Goal: Task Accomplishment & Management: Complete application form

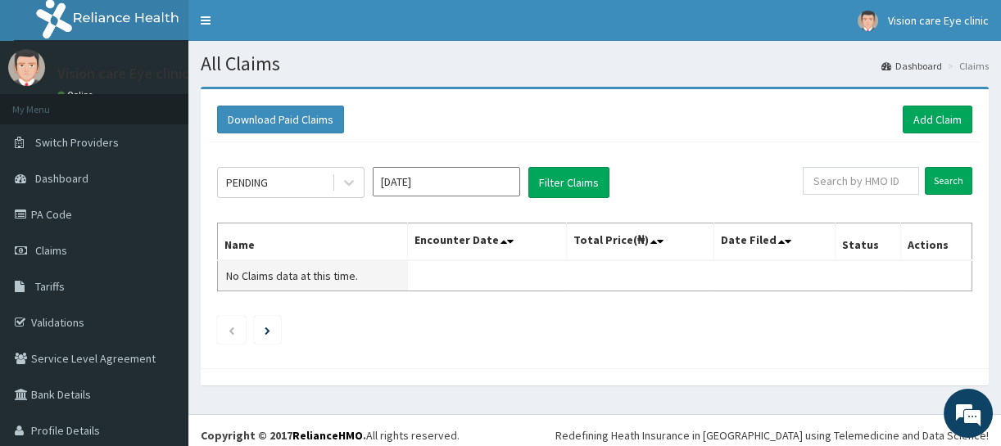
click at [254, 272] on span "No Claims data at this time." at bounding box center [292, 276] width 132 height 15
click at [263, 329] on li at bounding box center [267, 330] width 27 height 28
click at [73, 225] on link "PA Code" at bounding box center [94, 215] width 188 height 36
click at [927, 117] on link "Add Claim" at bounding box center [937, 120] width 70 height 28
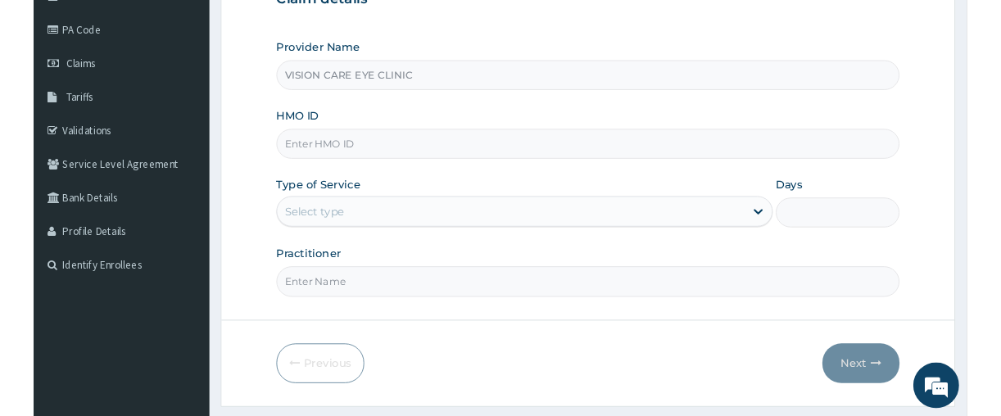
scroll to position [225, 0]
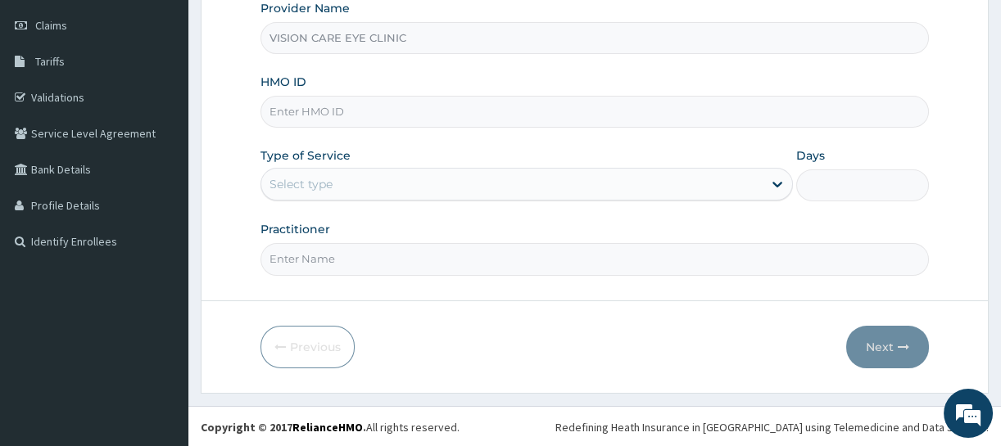
click at [352, 115] on input "HMO ID" at bounding box center [594, 112] width 668 height 32
type input "C"
type input "F"
type input "C"
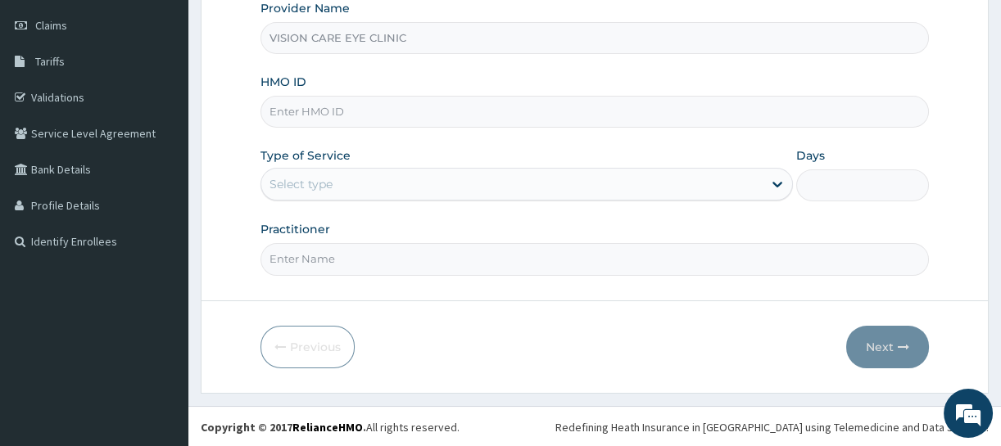
type input "F"
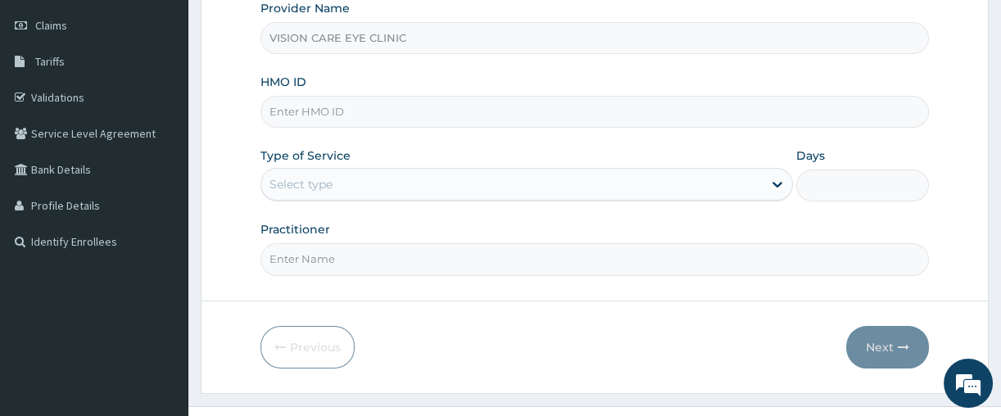
click at [312, 114] on input "HMO ID" at bounding box center [594, 112] width 668 height 32
click at [337, 108] on input "HMO ID" at bounding box center [594, 112] width 668 height 32
click at [300, 115] on input "HMO ID" at bounding box center [594, 112] width 668 height 32
click at [318, 110] on input "HMO ID" at bounding box center [594, 112] width 668 height 32
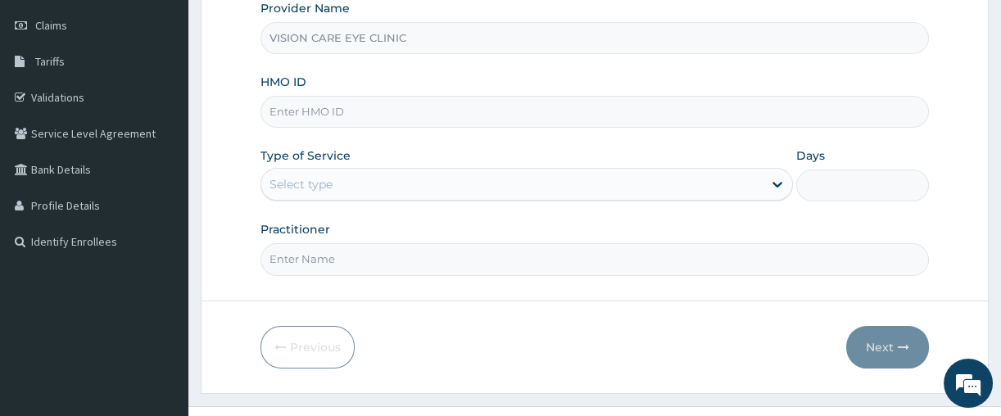
click at [340, 112] on input "HMO ID" at bounding box center [594, 112] width 668 height 32
click at [350, 108] on input "HMO ID" at bounding box center [594, 112] width 668 height 32
click at [317, 112] on input "HMO ID" at bounding box center [594, 112] width 668 height 32
click at [348, 106] on input "HMO ID" at bounding box center [594, 112] width 668 height 32
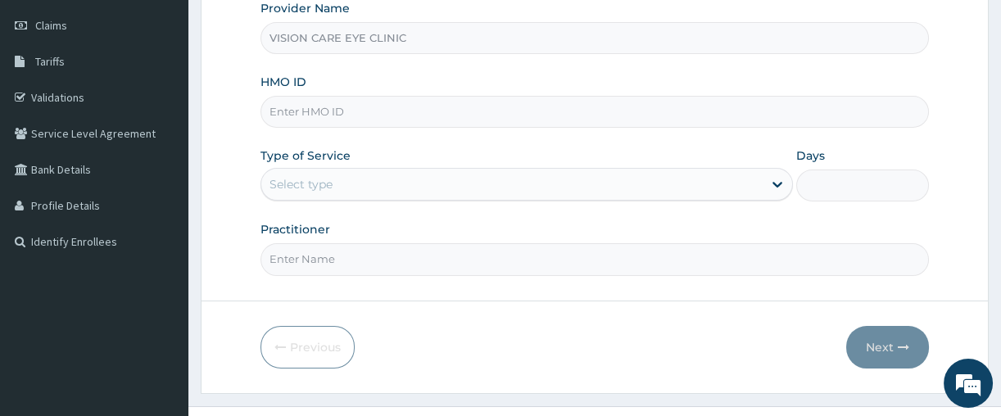
click at [346, 109] on input "HMO ID" at bounding box center [594, 112] width 668 height 32
drag, startPoint x: 317, startPoint y: 116, endPoint x: 563, endPoint y: 208, distance: 263.0
click at [563, 128] on input "NEM/10183/D" at bounding box center [594, 112] width 668 height 32
type input "NEM/10183/D"
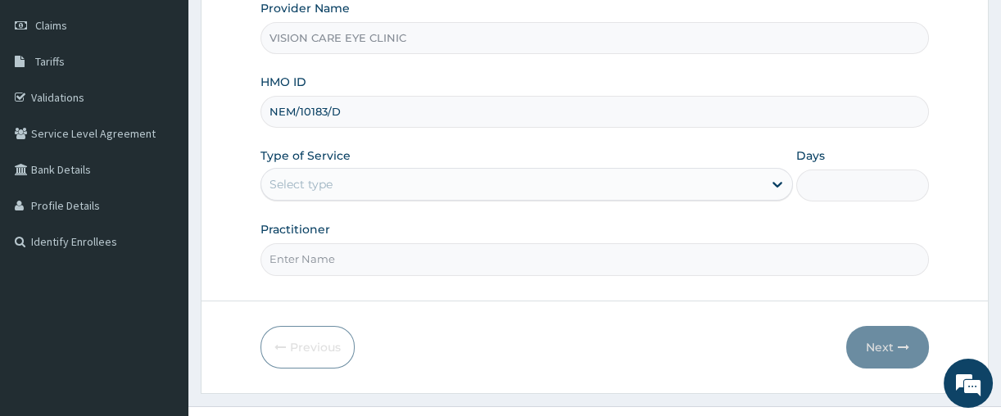
click at [631, 176] on div "Select type" at bounding box center [511, 184] width 501 height 26
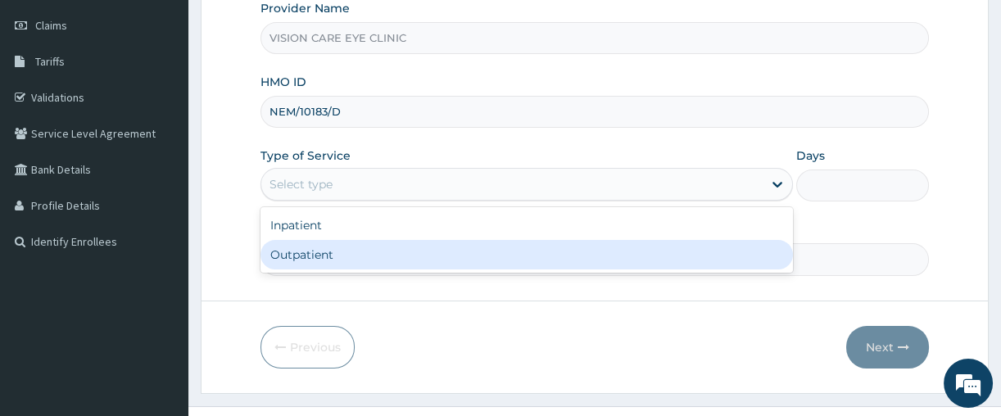
click at [531, 258] on div "Outpatient" at bounding box center [526, 254] width 532 height 29
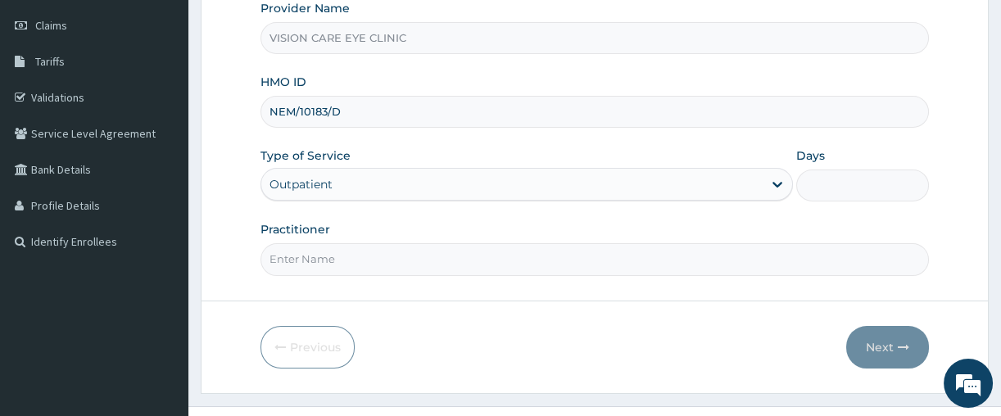
type input "1"
click at [495, 267] on input "Practitioner" at bounding box center [594, 259] width 668 height 32
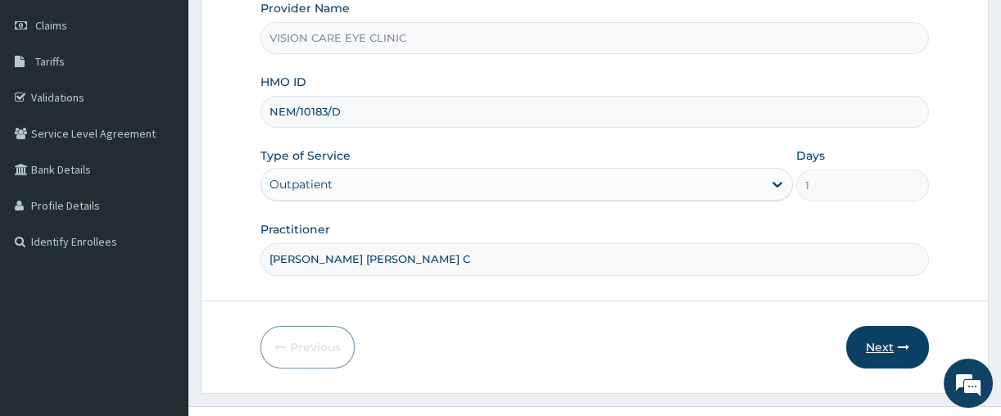
type input "[PERSON_NAME] [PERSON_NAME] C"
click at [873, 346] on button "Next" at bounding box center [887, 347] width 83 height 43
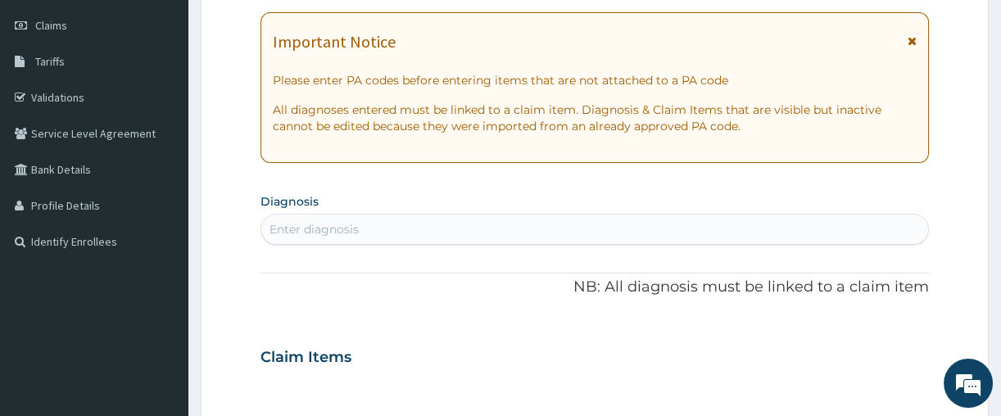
click at [359, 228] on div "Enter diagnosis" at bounding box center [594, 229] width 667 height 26
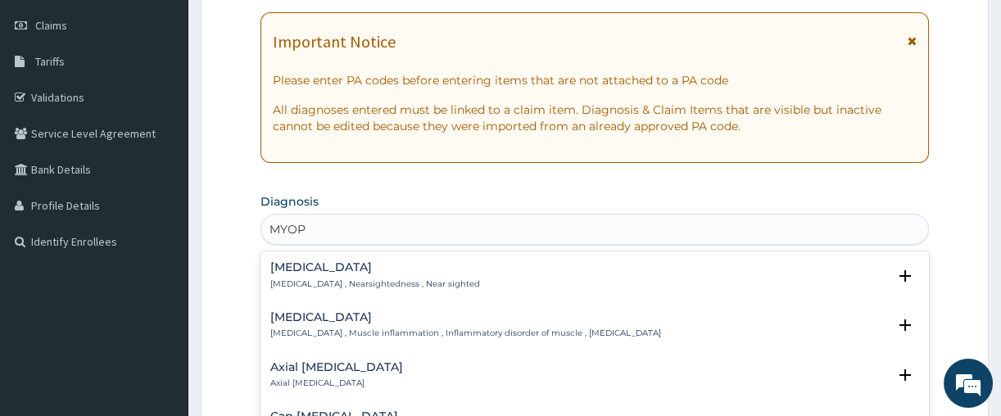
type input "MYOPI"
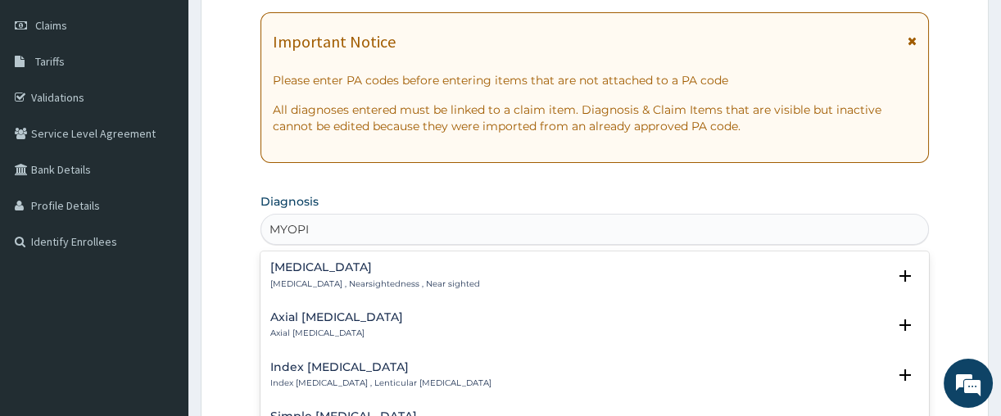
click at [294, 266] on h4 "[MEDICAL_DATA]" at bounding box center [375, 267] width 210 height 12
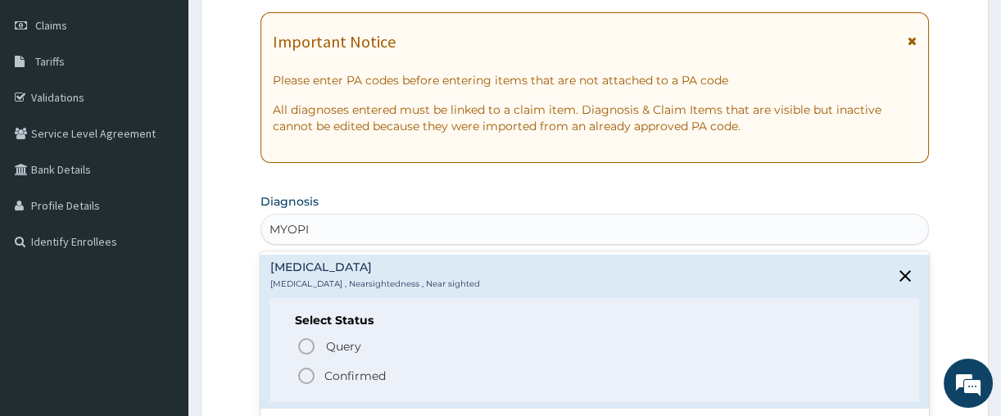
click at [301, 372] on icon "status option filled" at bounding box center [306, 376] width 20 height 20
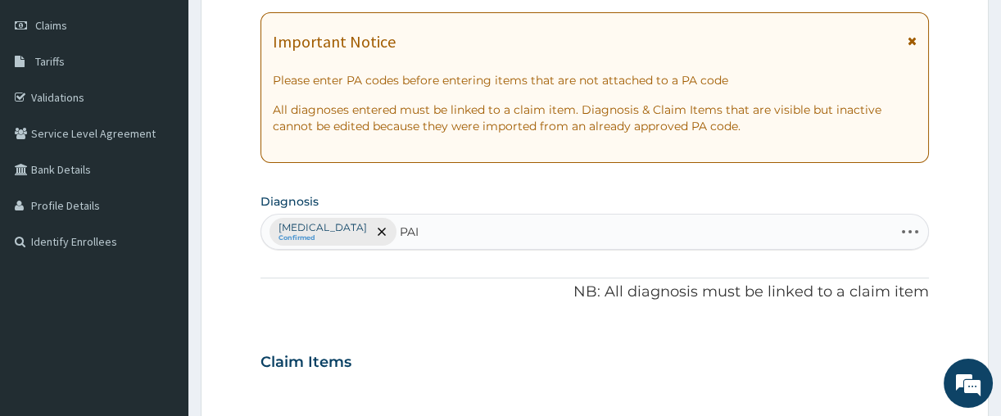
type input "PAIN"
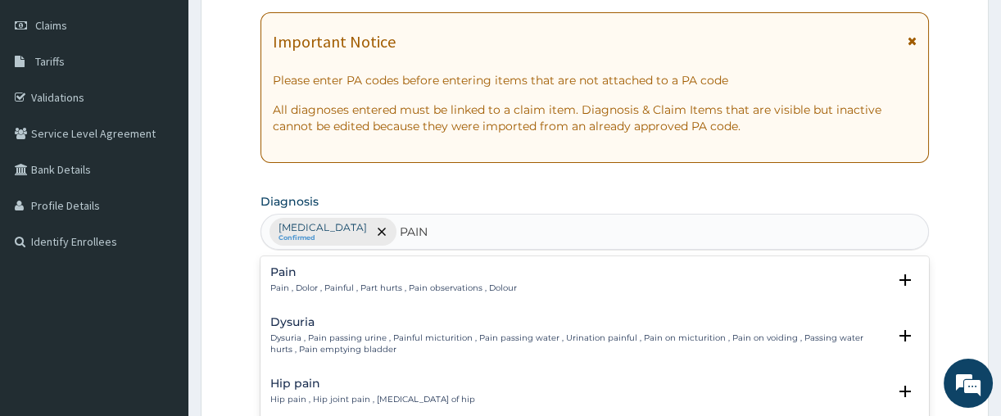
click at [324, 271] on h4 "Pain" at bounding box center [393, 272] width 246 height 12
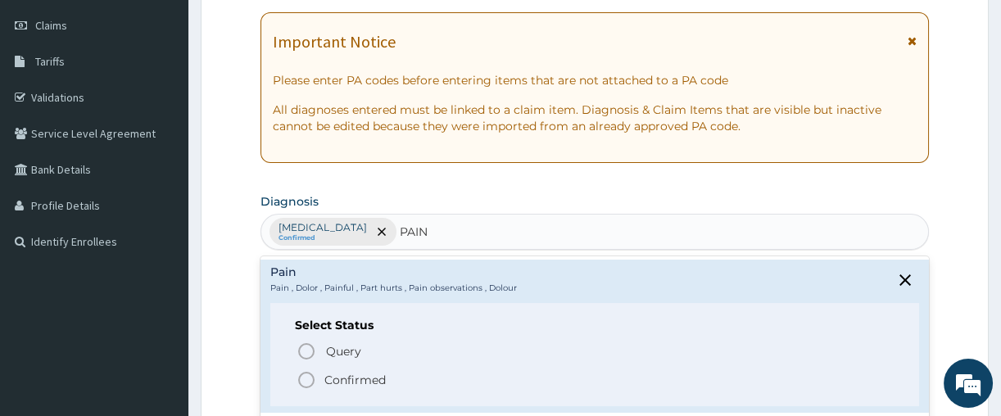
click at [310, 383] on icon "status option filled" at bounding box center [306, 380] width 20 height 20
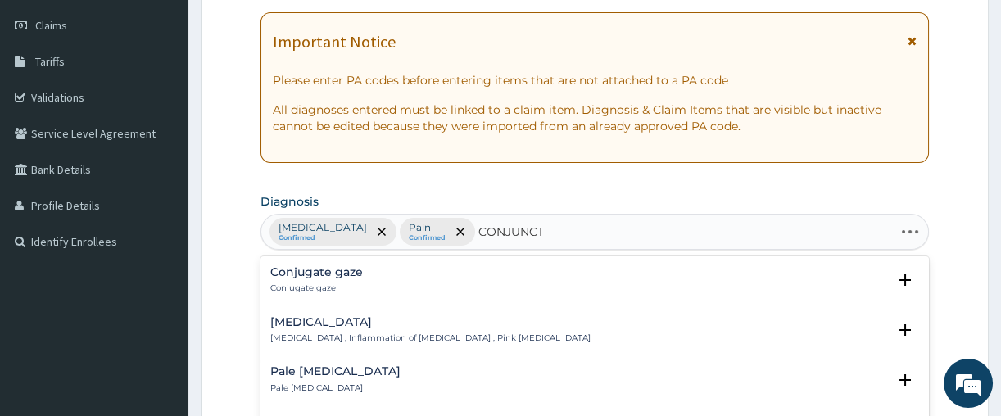
type input "CONJUNCTI"
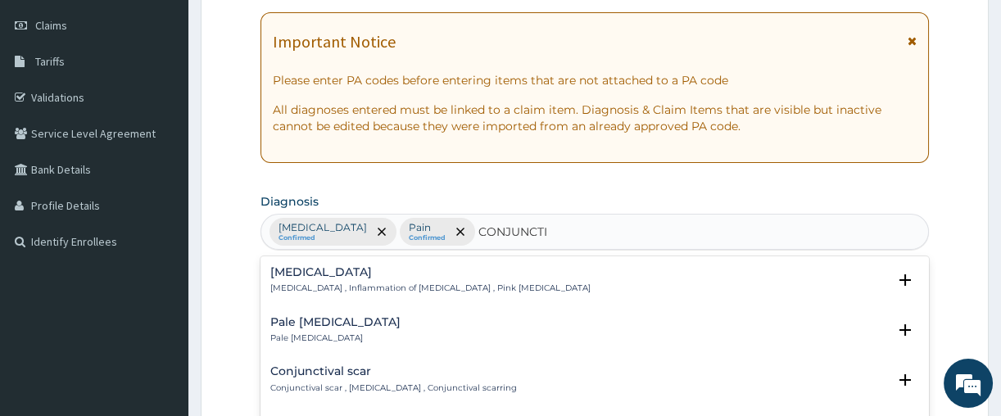
click at [350, 275] on h4 "[MEDICAL_DATA]" at bounding box center [430, 272] width 320 height 12
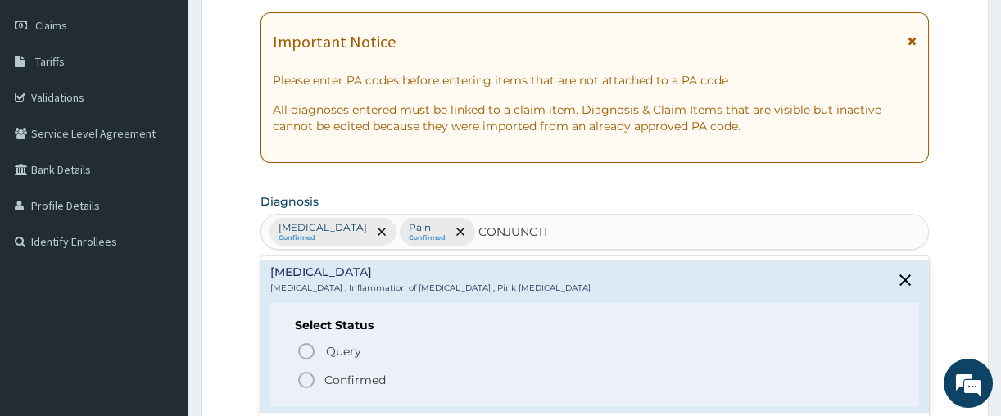
click at [306, 382] on icon "status option filled" at bounding box center [306, 380] width 20 height 20
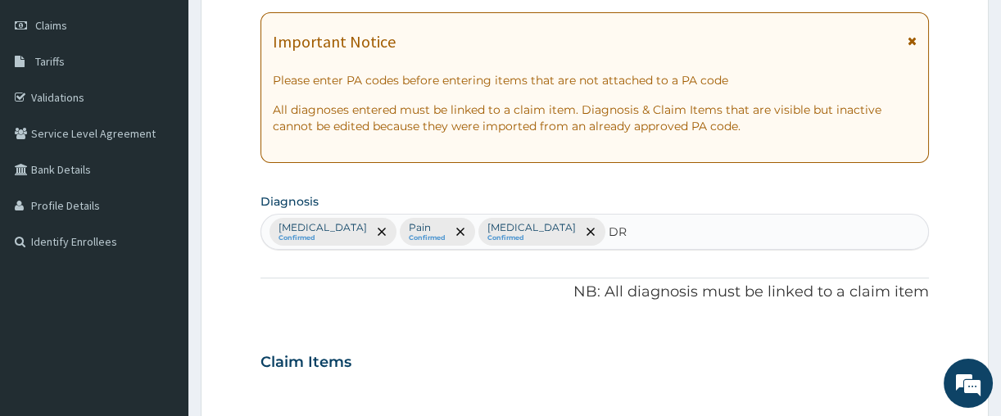
type input "DRY"
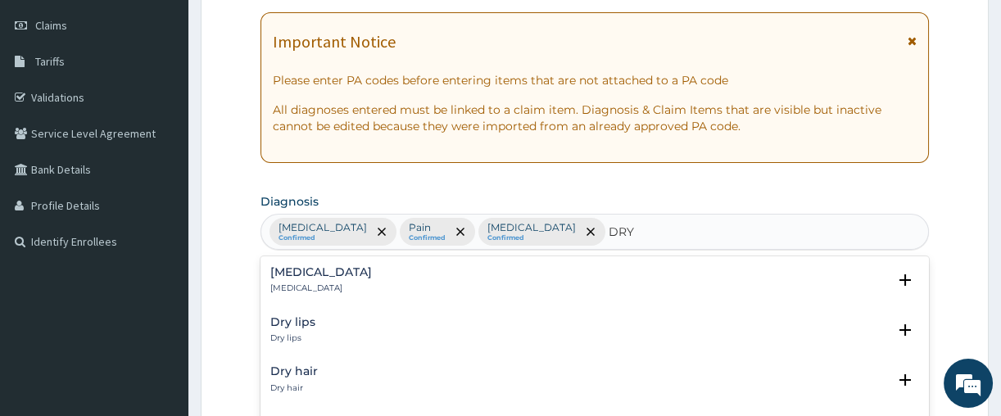
click at [303, 277] on h4 "[MEDICAL_DATA]" at bounding box center [321, 272] width 102 height 12
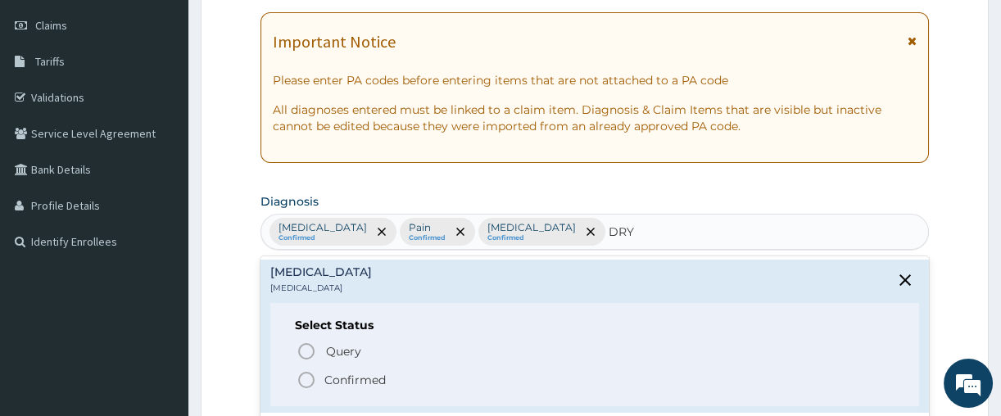
click at [301, 382] on icon "status option filled" at bounding box center [306, 380] width 20 height 20
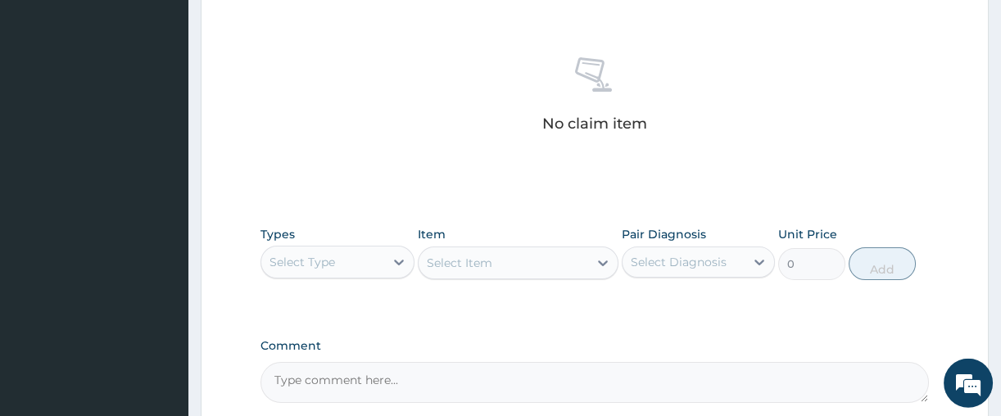
scroll to position [629, 0]
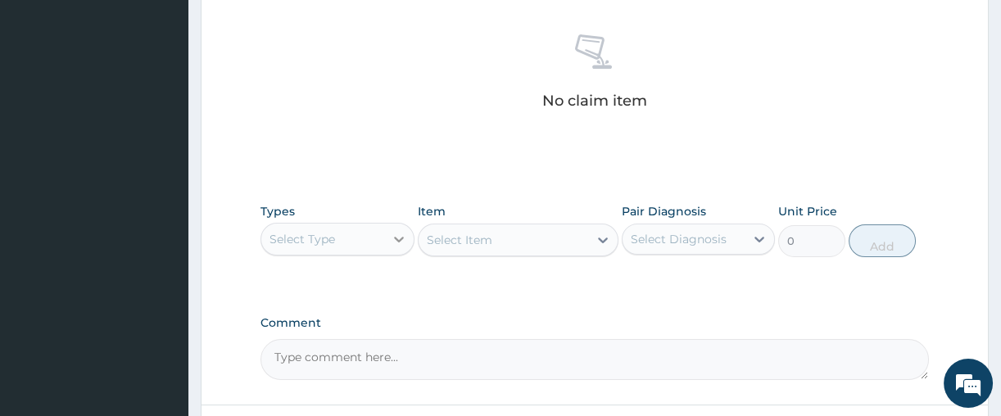
click at [400, 236] on icon at bounding box center [399, 239] width 16 height 16
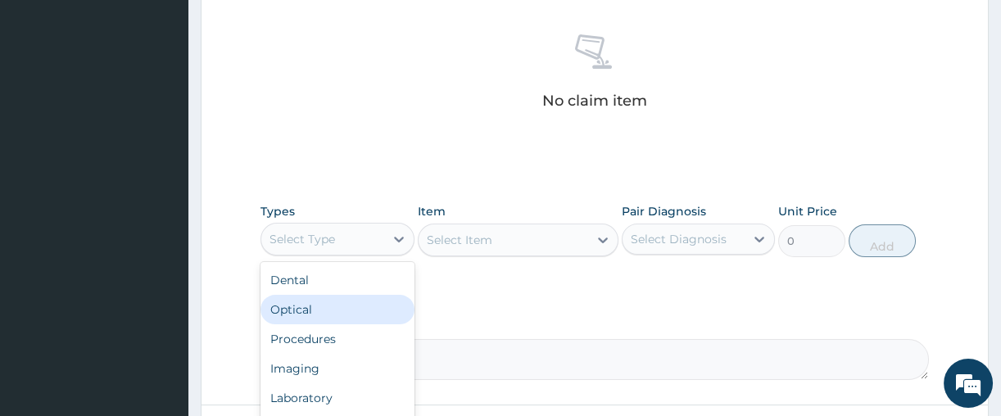
click at [311, 307] on div "Optical" at bounding box center [337, 309] width 154 height 29
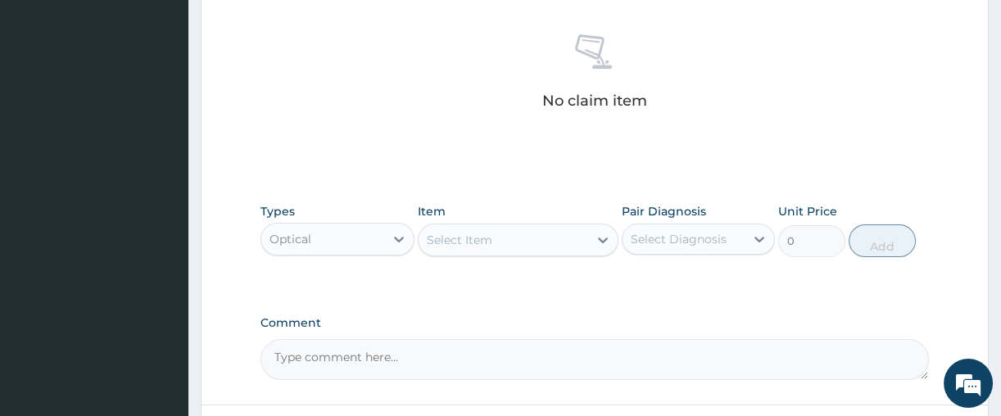
click at [554, 235] on div "Select Item" at bounding box center [503, 240] width 170 height 26
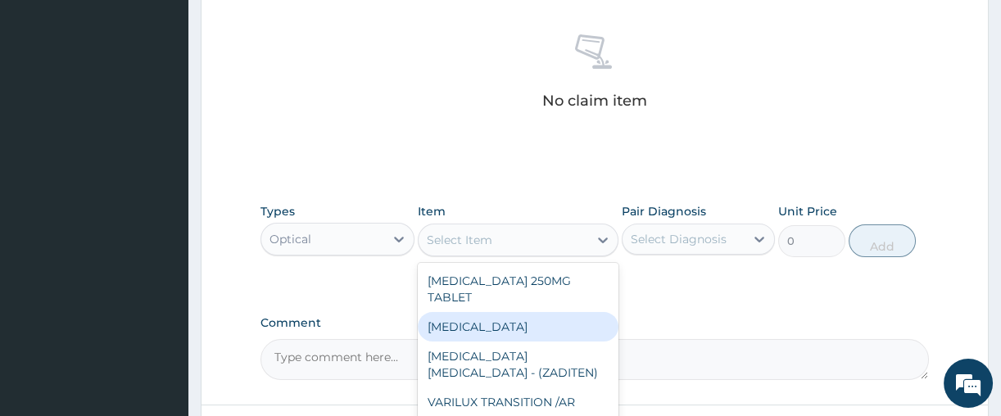
click at [520, 312] on div "TONOMETRY" at bounding box center [518, 326] width 201 height 29
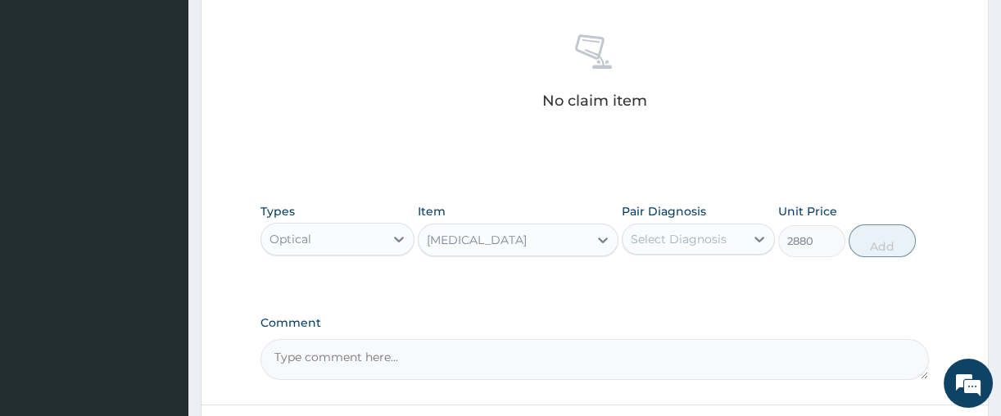
type input "2880"
click at [752, 236] on icon at bounding box center [759, 239] width 16 height 16
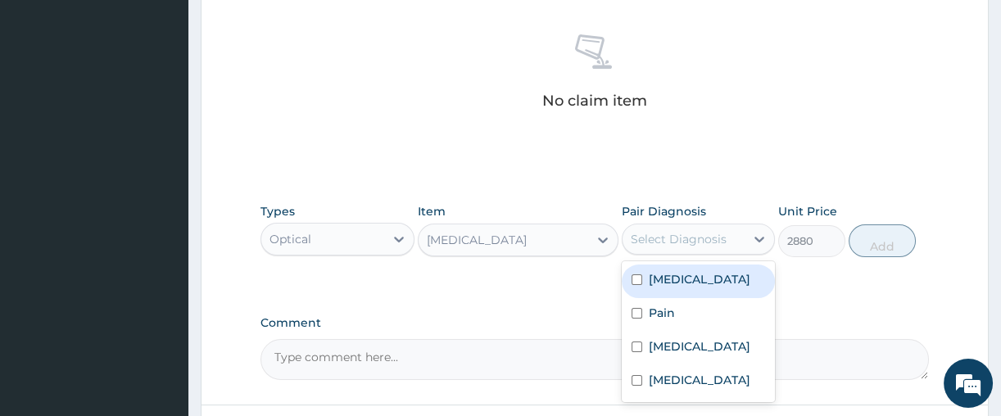
click at [635, 281] on input "checkbox" at bounding box center [636, 279] width 11 height 11
checkbox input "true"
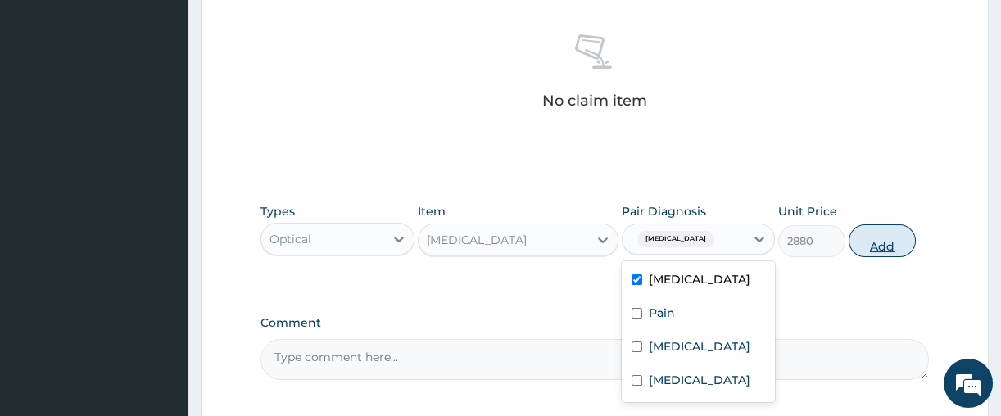
click at [898, 240] on button "Add" at bounding box center [881, 240] width 67 height 33
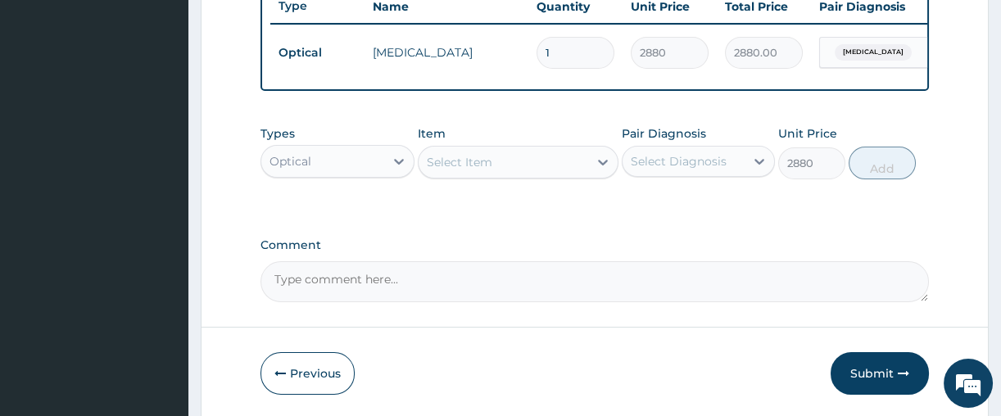
type input "0"
click at [400, 170] on icon at bounding box center [399, 161] width 16 height 16
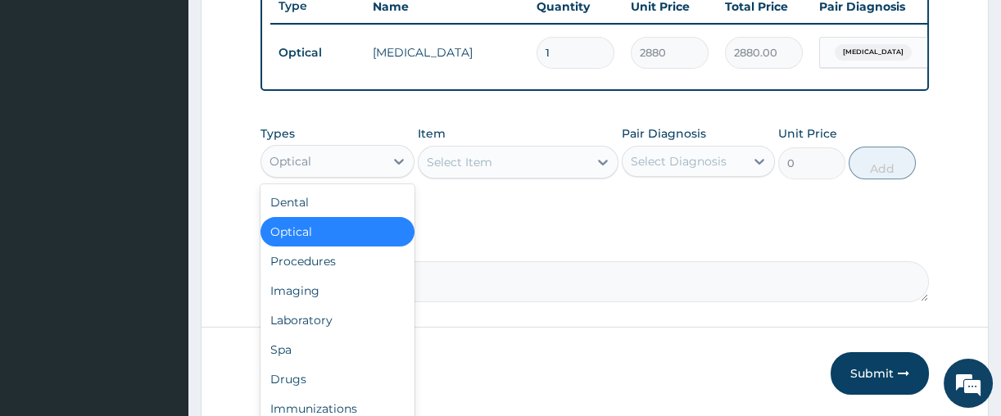
click at [310, 240] on div "Optical" at bounding box center [337, 231] width 154 height 29
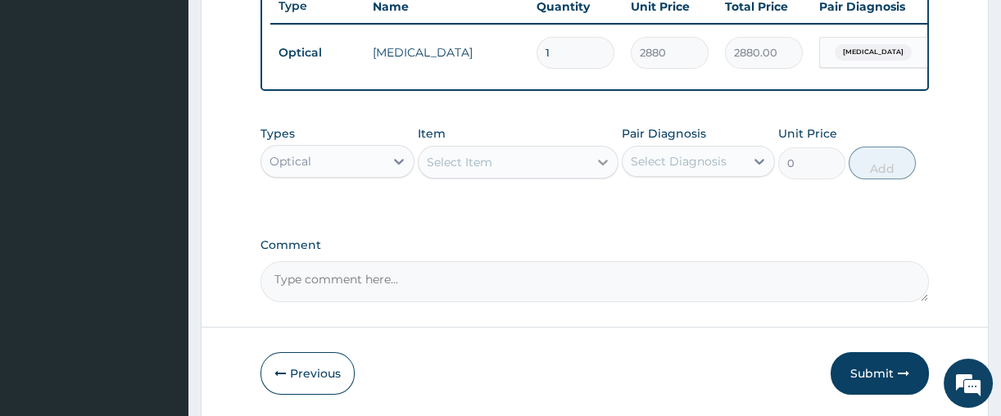
click at [599, 169] on icon at bounding box center [603, 162] width 16 height 16
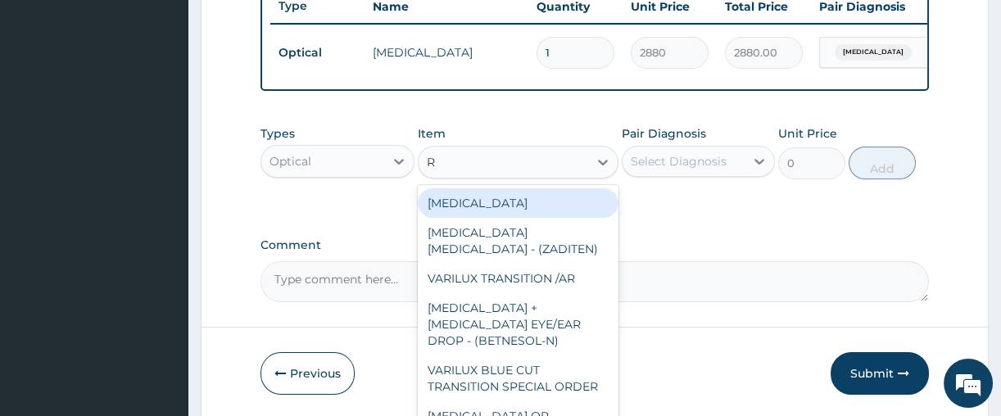
type input "RE"
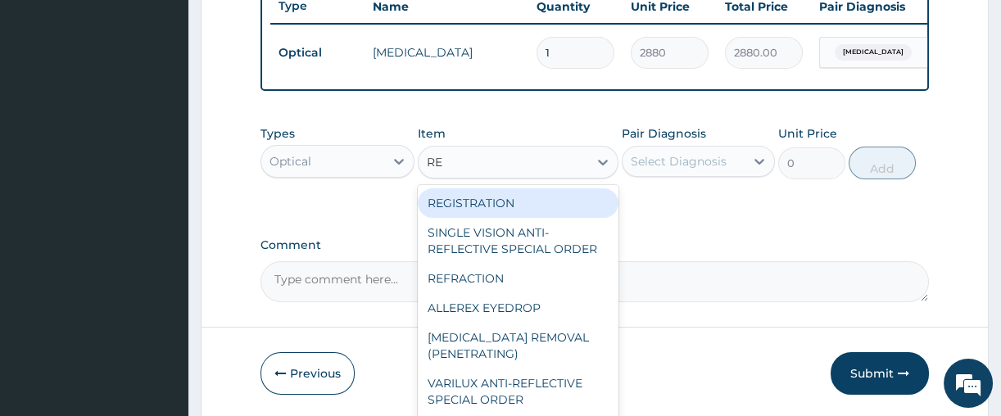
click at [540, 214] on div "REGISTRATION" at bounding box center [518, 202] width 201 height 29
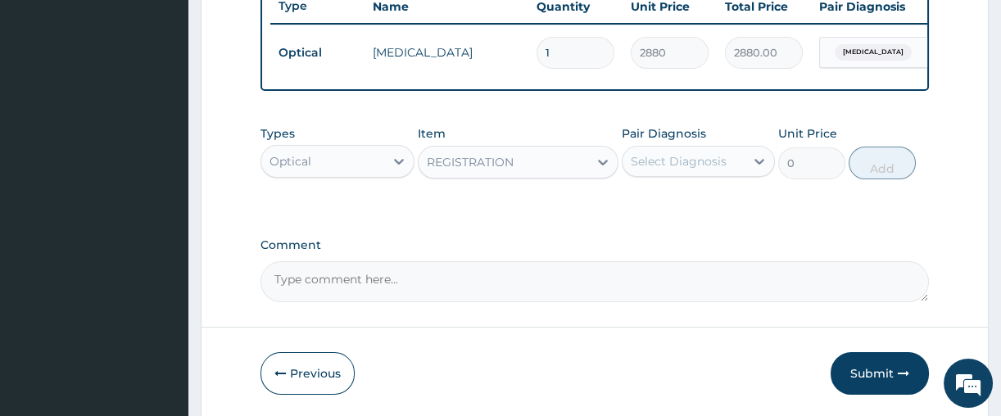
type input "1440"
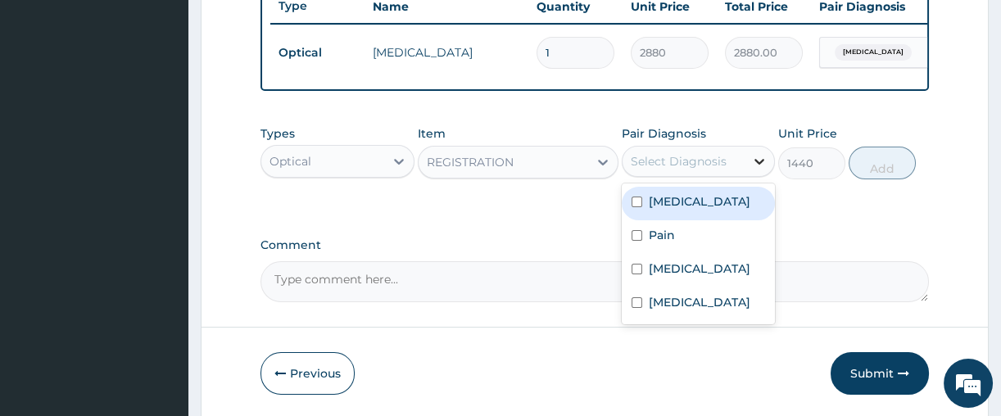
click at [748, 165] on div at bounding box center [758, 161] width 29 height 29
click at [684, 220] on div "[MEDICAL_DATA]" at bounding box center [699, 204] width 154 height 34
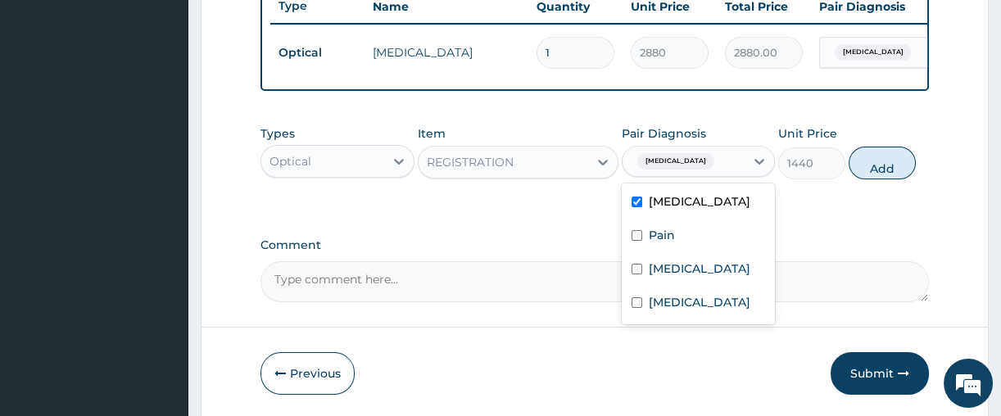
checkbox input "true"
click at [888, 175] on button "Add" at bounding box center [881, 163] width 67 height 33
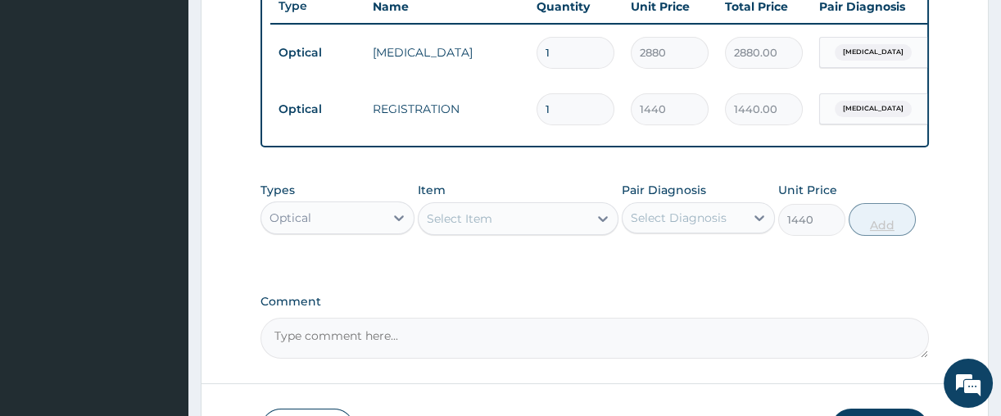
type input "0"
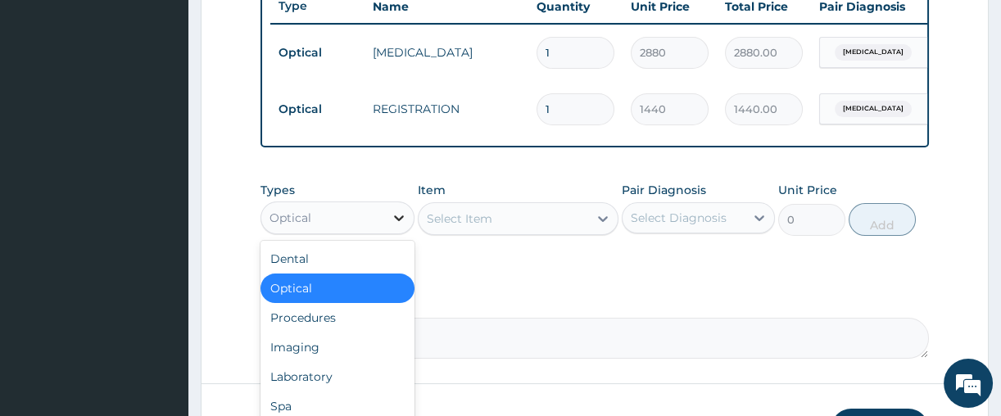
click at [393, 226] on icon at bounding box center [399, 218] width 16 height 16
click at [298, 299] on div "Optical" at bounding box center [337, 288] width 154 height 29
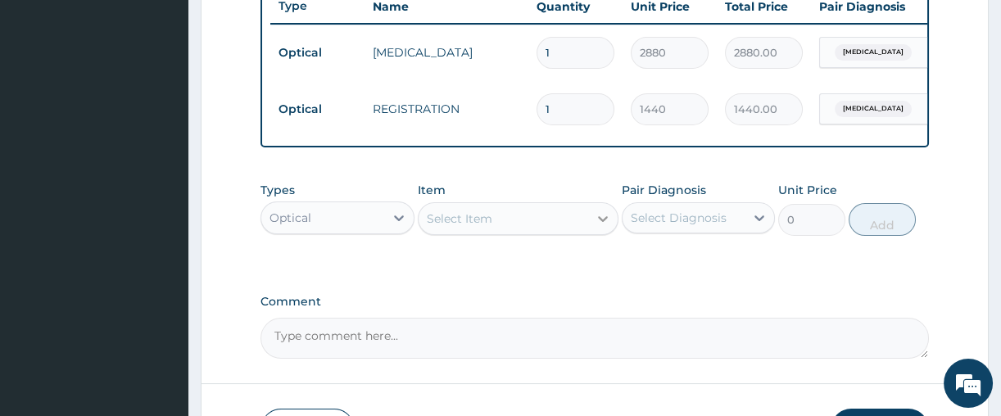
click at [604, 222] on icon at bounding box center [603, 218] width 16 height 16
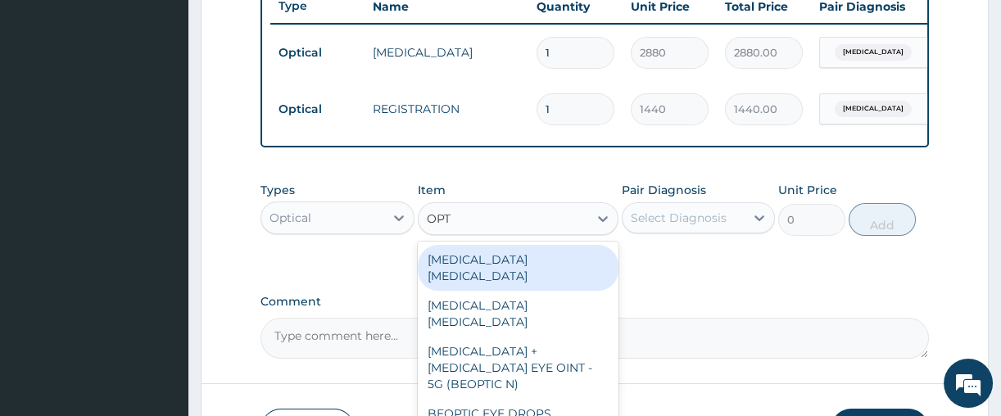
type input "OPTO"
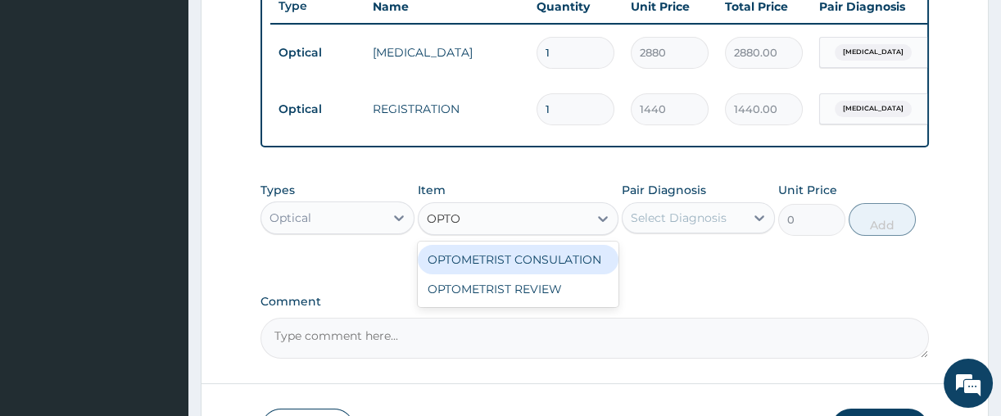
click at [487, 270] on div "OPTOMETRIST CONSULATION" at bounding box center [518, 259] width 201 height 29
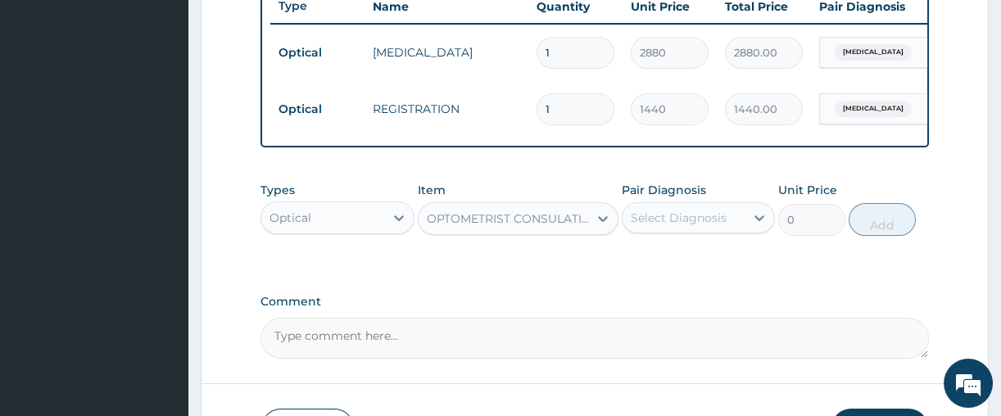
type input "3600"
click at [762, 226] on icon at bounding box center [759, 218] width 16 height 16
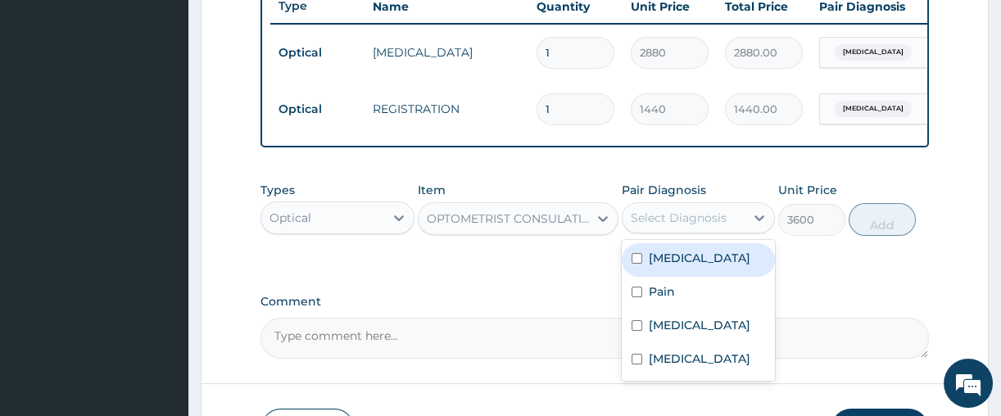
click at [696, 277] on div "[MEDICAL_DATA]" at bounding box center [699, 260] width 154 height 34
checkbox input "true"
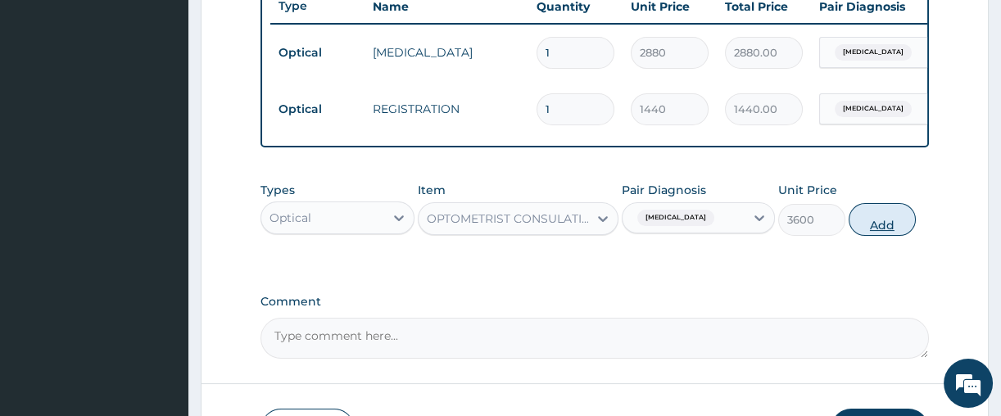
click at [870, 225] on button "Add" at bounding box center [881, 219] width 67 height 33
type input "0"
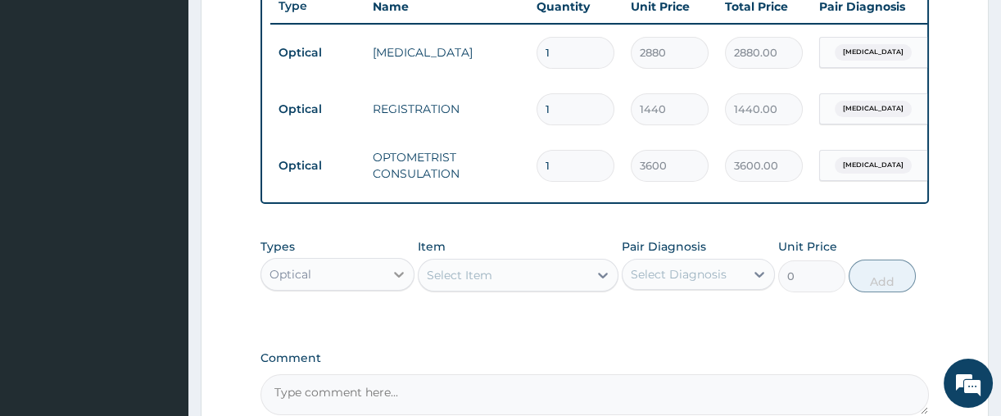
click at [395, 278] on icon at bounding box center [399, 275] width 10 height 6
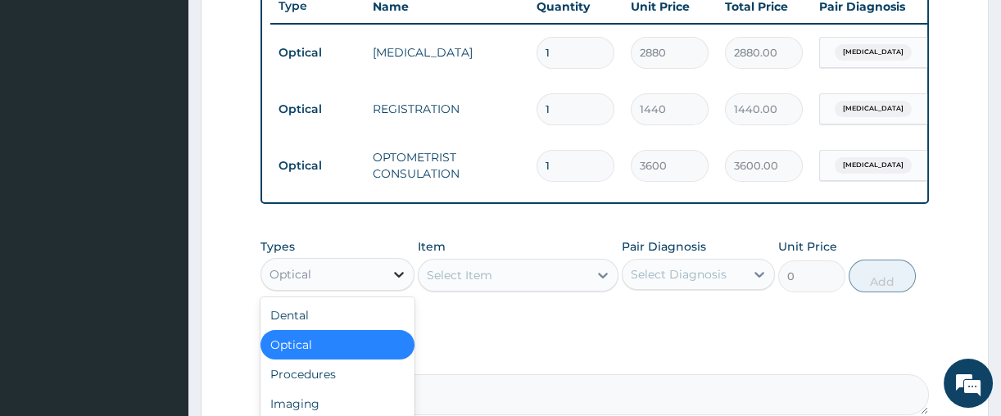
click at [395, 278] on icon at bounding box center [399, 275] width 10 height 6
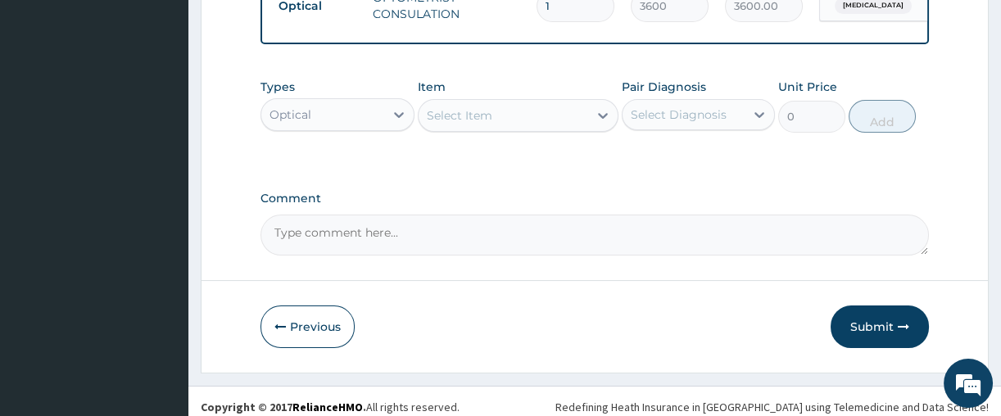
scroll to position [811, 0]
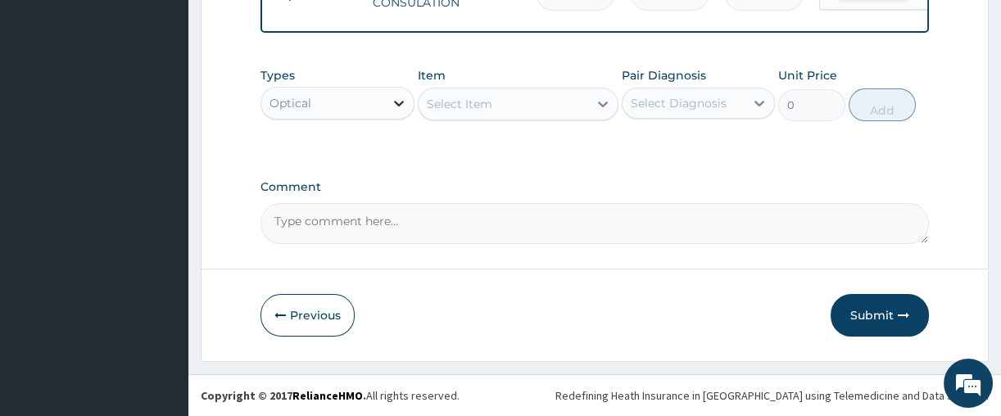
click at [394, 100] on icon at bounding box center [399, 103] width 16 height 16
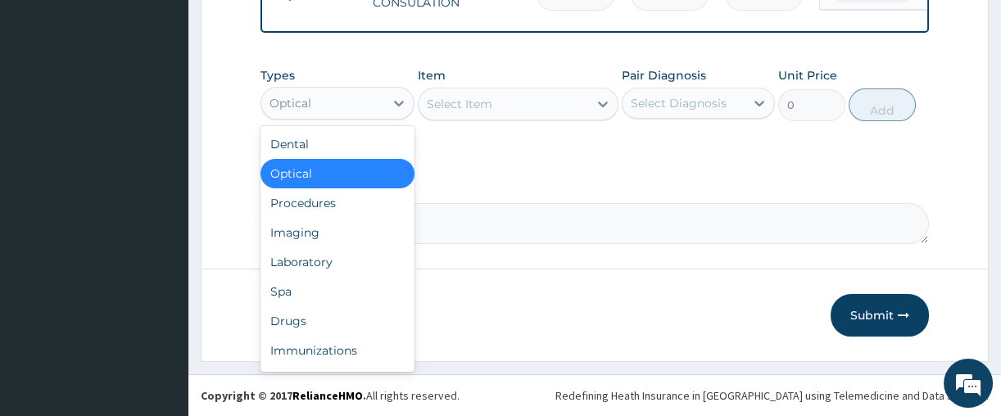
click at [318, 168] on div "Optical" at bounding box center [337, 173] width 154 height 29
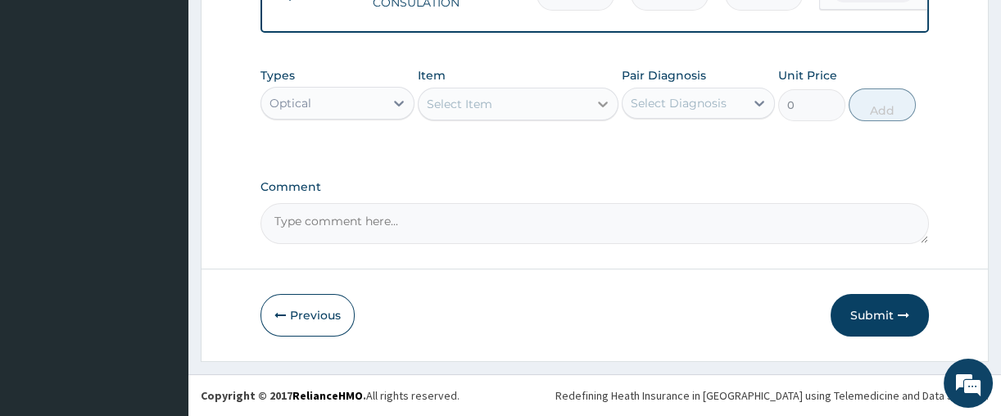
click at [597, 100] on icon at bounding box center [603, 104] width 16 height 16
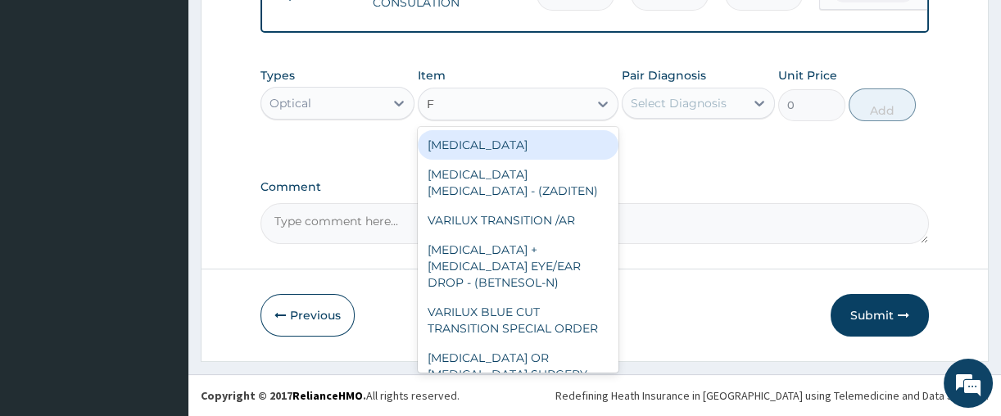
type input "FR"
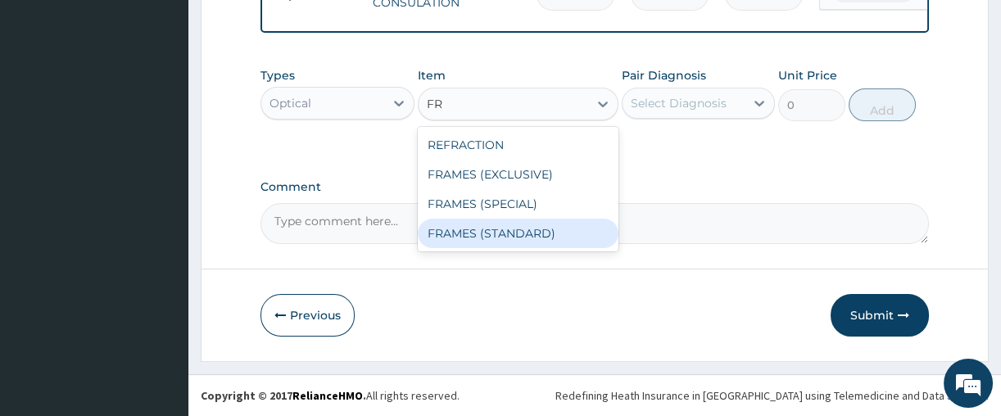
click at [452, 242] on div "FRAMES (STANDARD)" at bounding box center [518, 233] width 201 height 29
type input "7500"
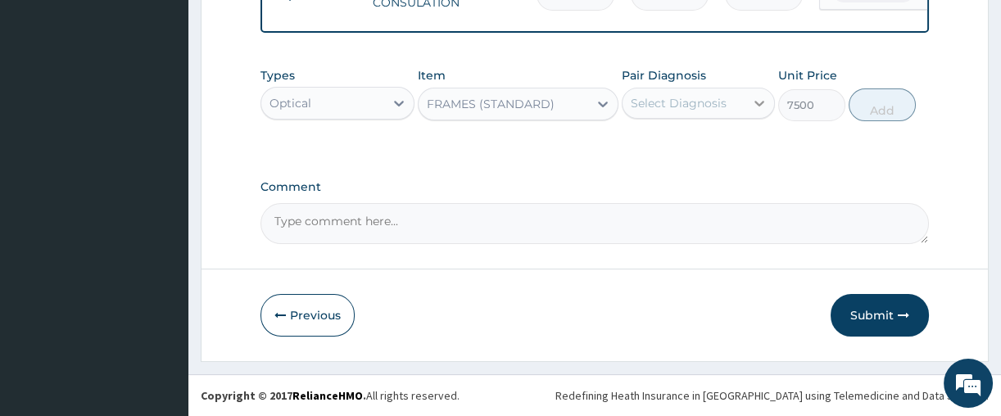
click at [759, 98] on icon at bounding box center [759, 103] width 16 height 16
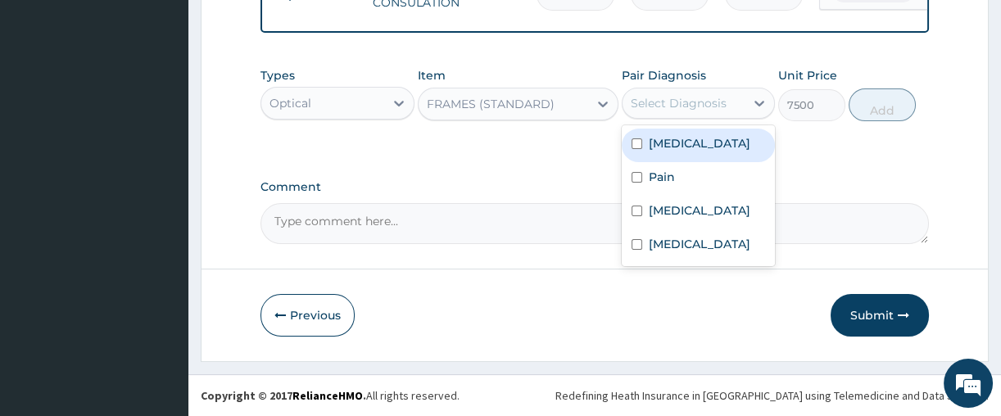
click at [694, 156] on div "[MEDICAL_DATA]" at bounding box center [699, 146] width 154 height 34
checkbox input "true"
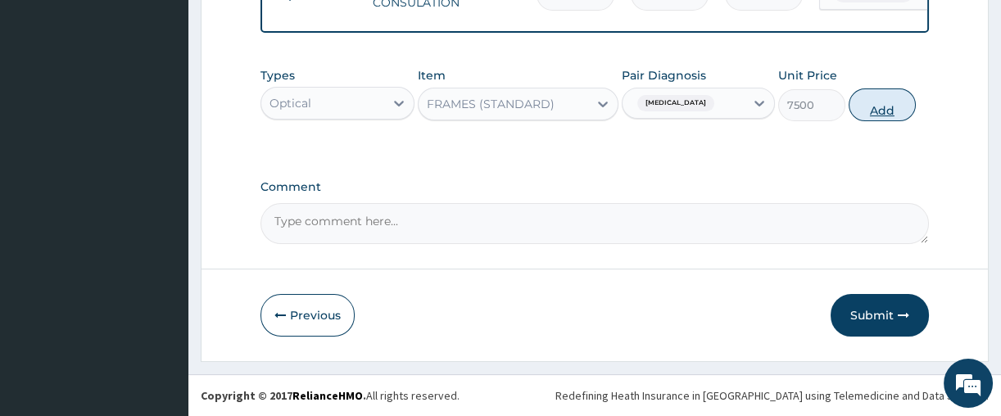
click at [869, 103] on button "Add" at bounding box center [881, 104] width 67 height 33
type input "0"
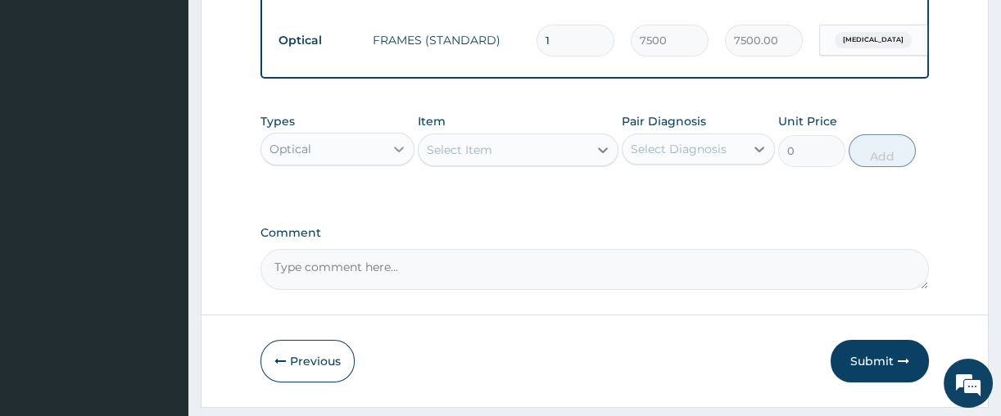
click at [395, 152] on icon at bounding box center [399, 150] width 10 height 6
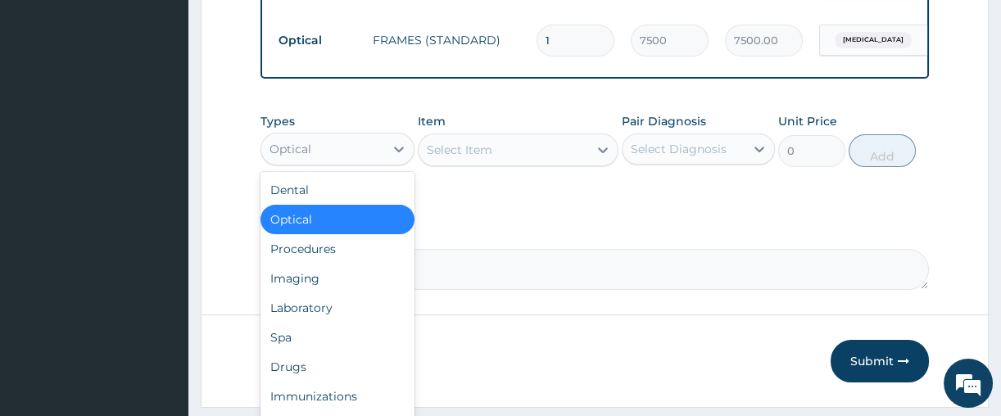
click at [318, 231] on div "Optical" at bounding box center [337, 219] width 154 height 29
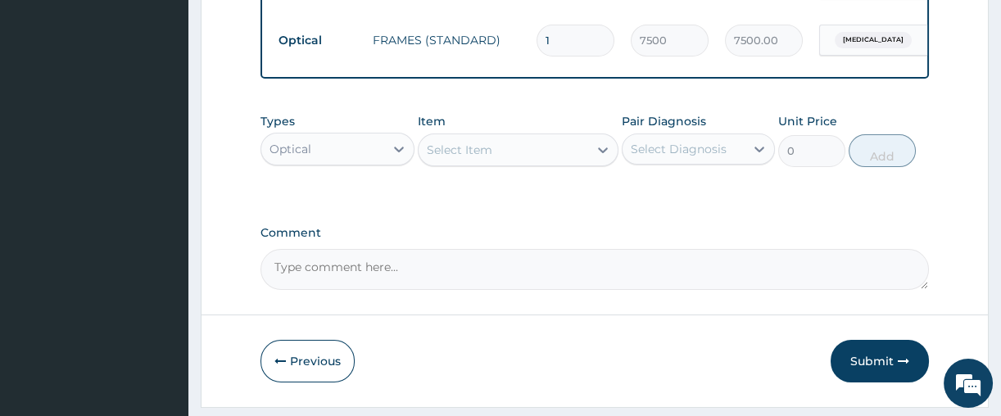
click at [450, 155] on div "Select Item" at bounding box center [460, 150] width 66 height 16
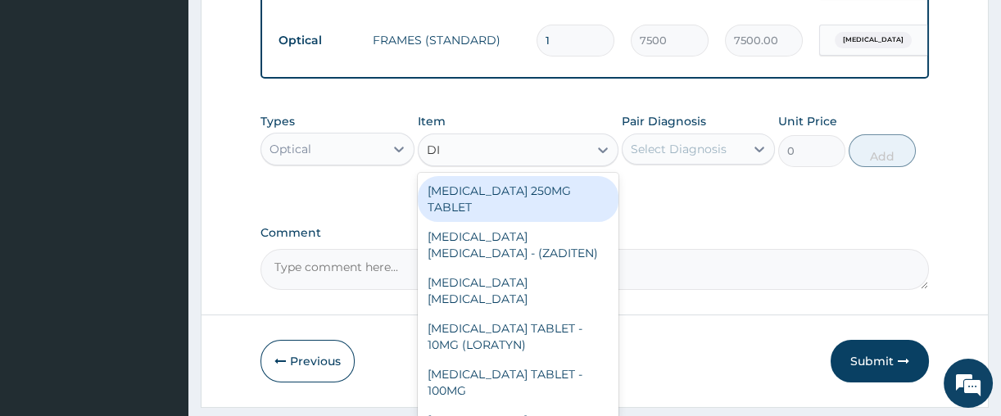
type input "DIC"
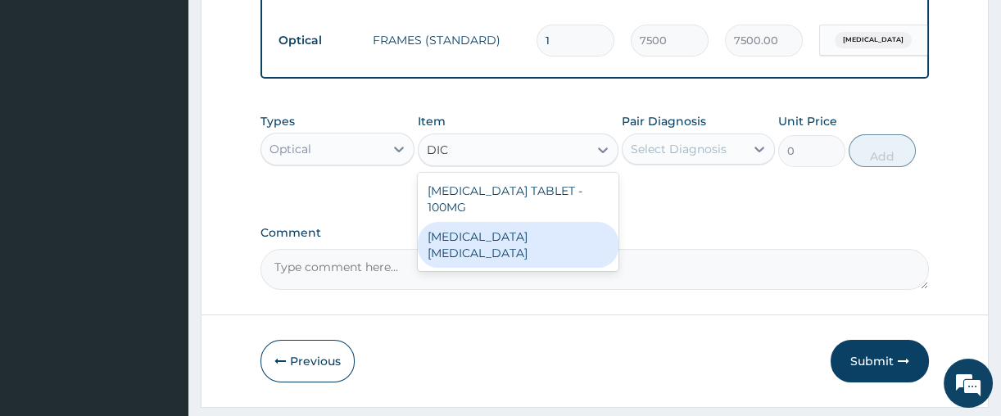
click at [457, 228] on div "DICLOFENAC EYE DROP" at bounding box center [518, 245] width 201 height 46
type input "2800"
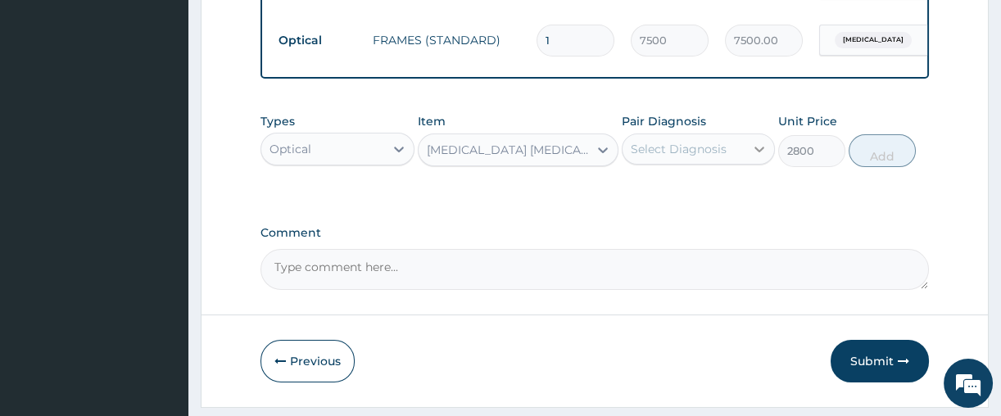
click at [752, 156] on icon at bounding box center [759, 149] width 16 height 16
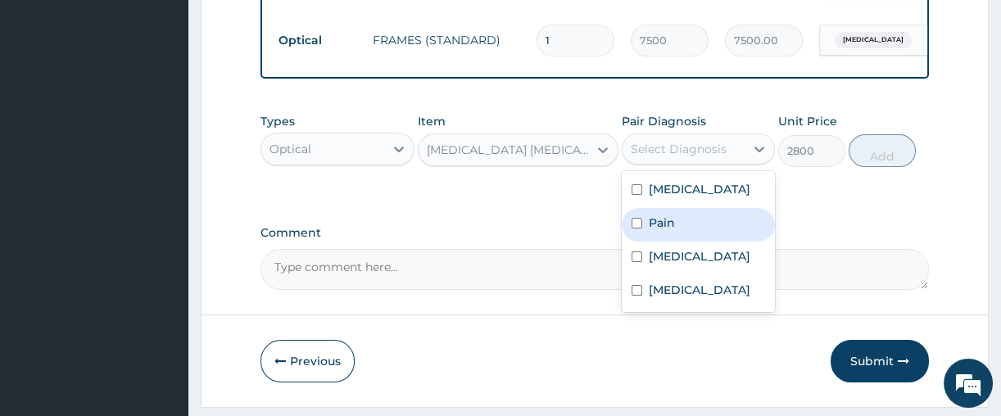
click at [695, 237] on div "Pain" at bounding box center [699, 225] width 154 height 34
checkbox input "true"
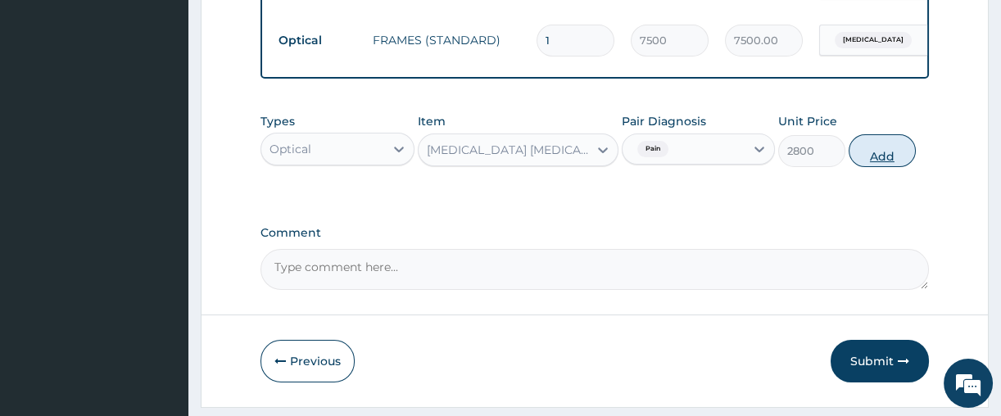
click at [886, 160] on button "Add" at bounding box center [881, 150] width 67 height 33
type input "0"
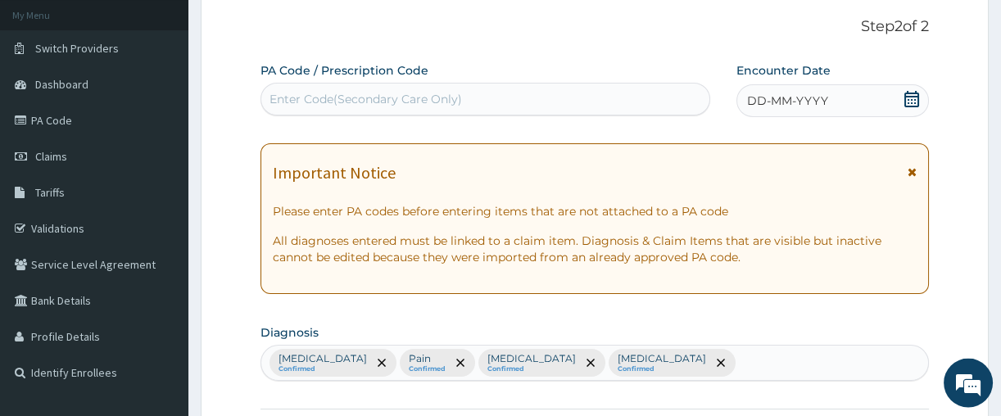
scroll to position [90, 0]
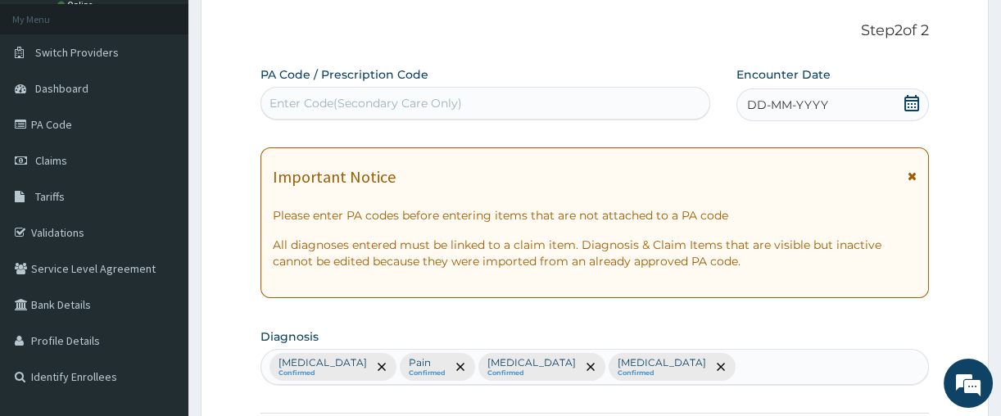
click at [356, 97] on div "Enter Code(Secondary Care Only)" at bounding box center [365, 103] width 192 height 16
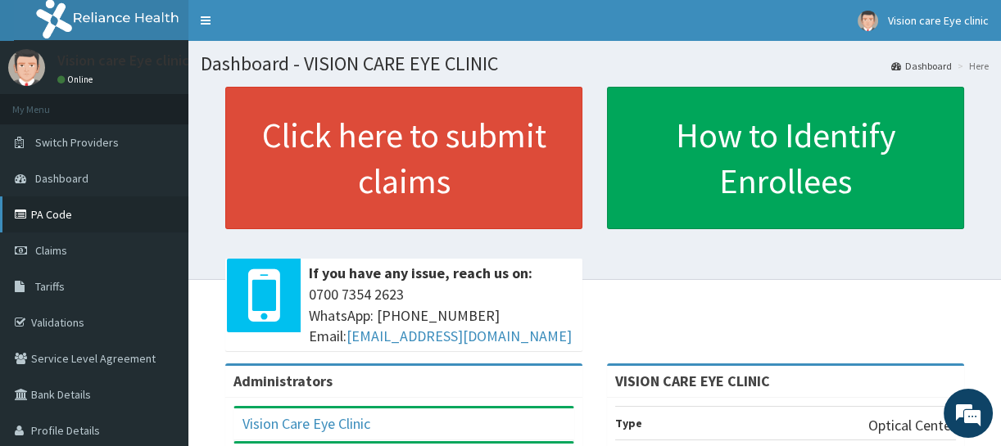
click at [59, 208] on link "PA Code" at bounding box center [94, 215] width 188 height 36
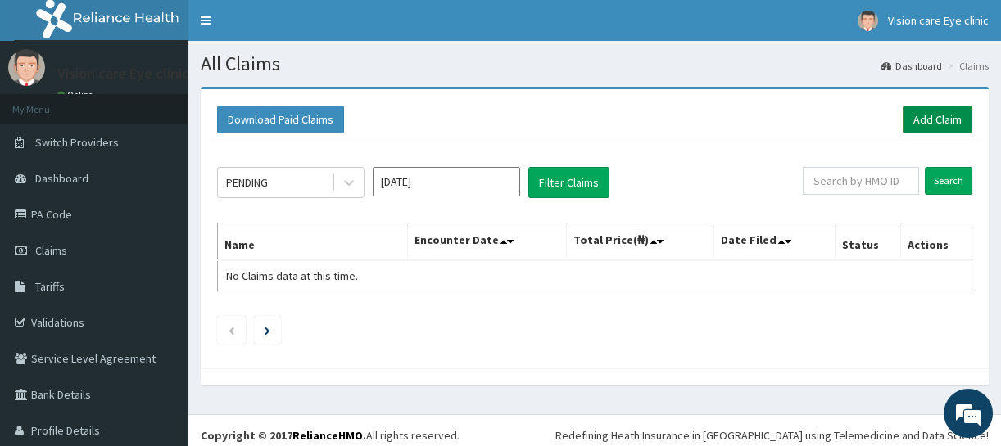
click at [915, 118] on link "Add Claim" at bounding box center [937, 120] width 70 height 28
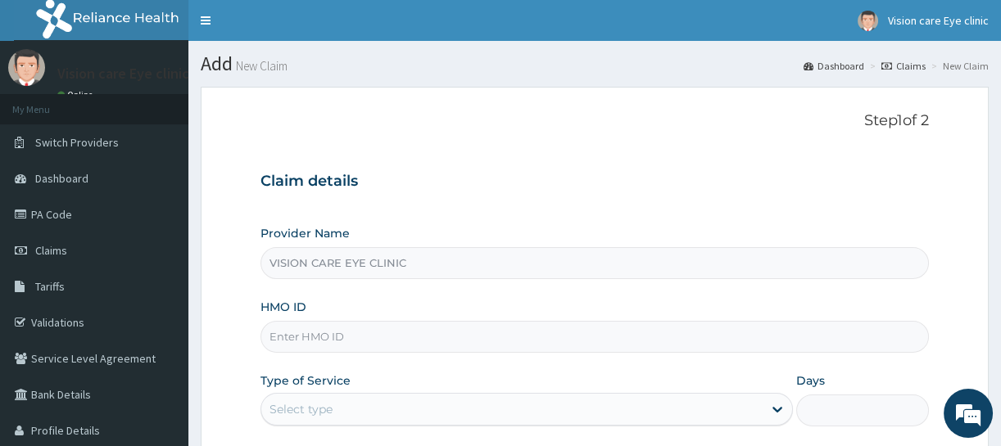
click at [316, 344] on input "HMO ID" at bounding box center [594, 337] width 668 height 32
paste input "NEM/10183/D"
type input "NEM/10183/D"
click at [775, 409] on icon at bounding box center [777, 409] width 16 height 16
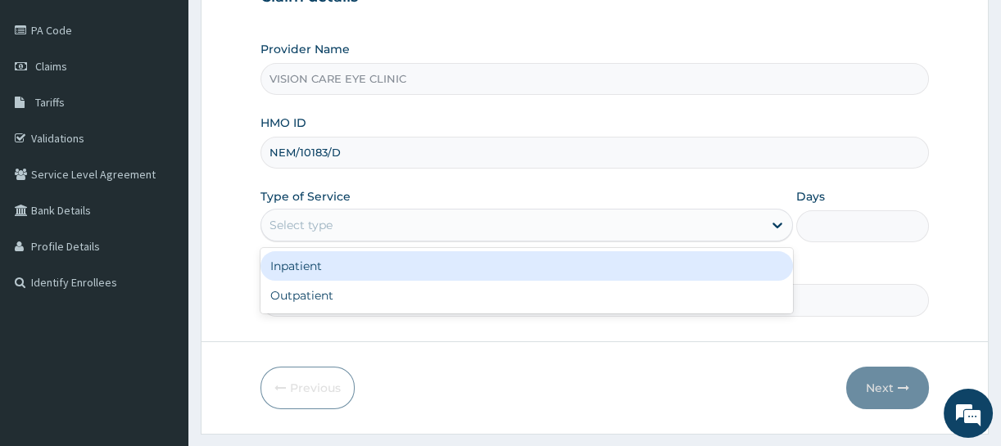
scroll to position [225, 0]
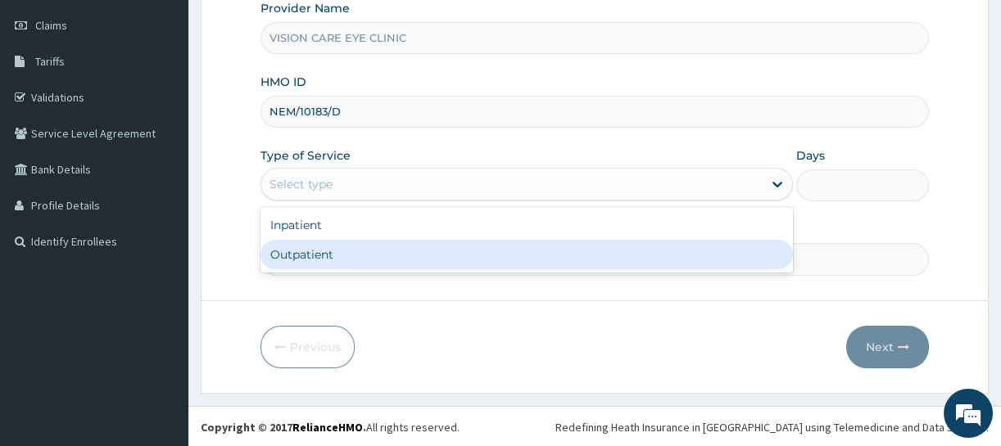
click at [422, 248] on div "Outpatient" at bounding box center [526, 254] width 532 height 29
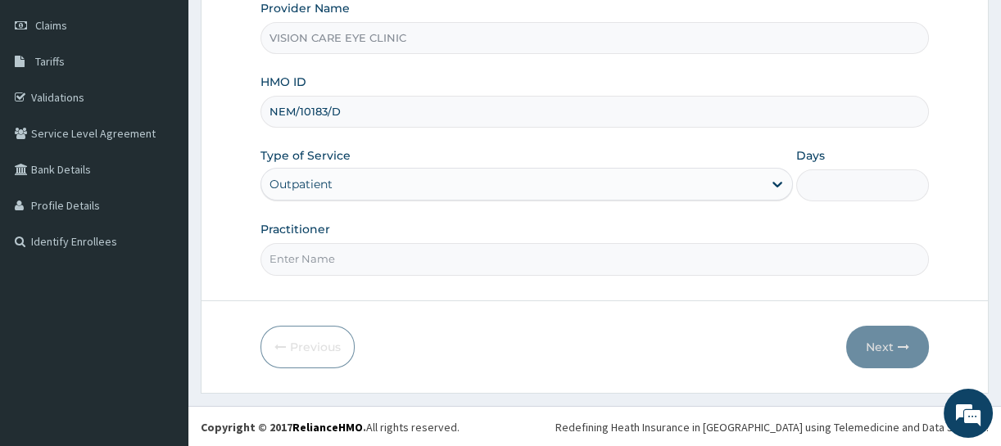
type input "1"
click at [323, 265] on input "Practitioner" at bounding box center [594, 259] width 668 height 32
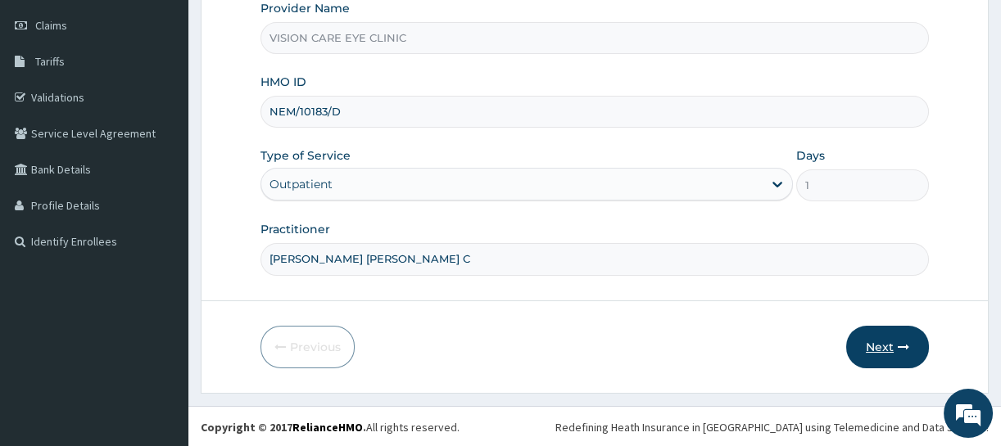
type input "[PERSON_NAME] [PERSON_NAME] C"
click at [891, 338] on button "Next" at bounding box center [887, 347] width 83 height 43
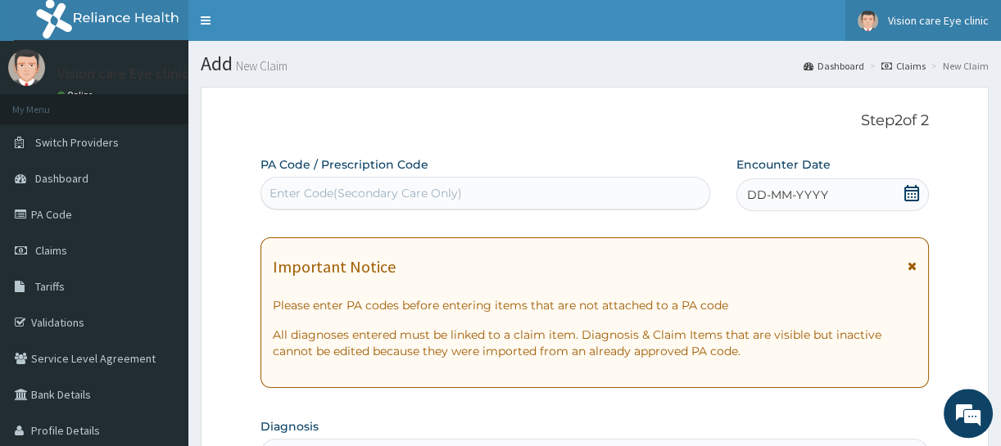
scroll to position [0, 0]
click at [516, 193] on div "Enter Code(Secondary Care Only)" at bounding box center [485, 193] width 448 height 26
paste input "NEM/10183/D"
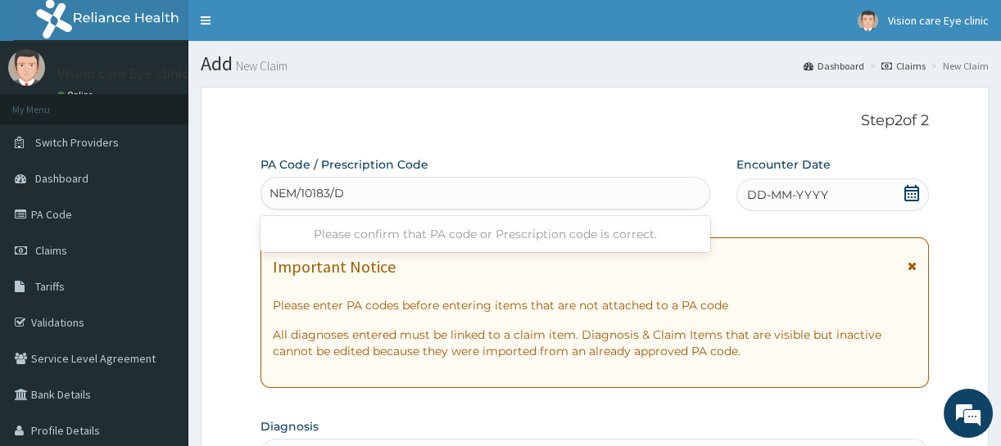
type input "NEM/10183/D"
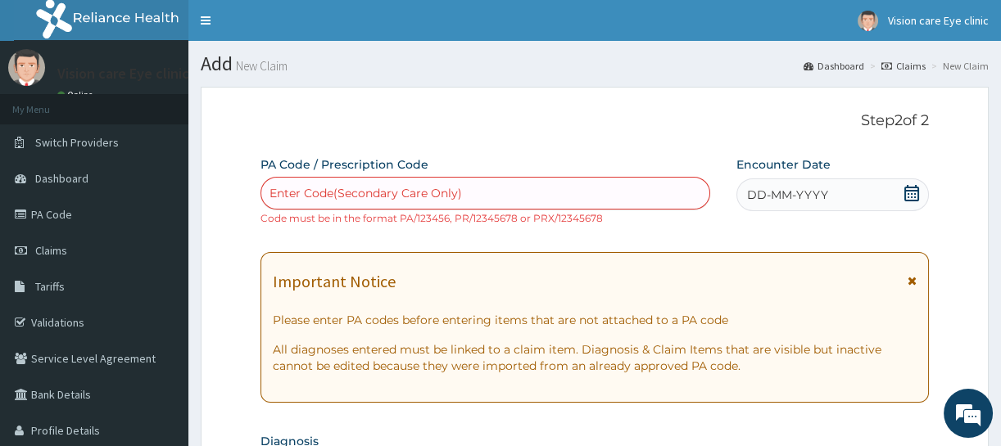
click at [464, 186] on div "Enter Code(Secondary Care Only)" at bounding box center [485, 193] width 448 height 26
paste input "PA/FD0167"
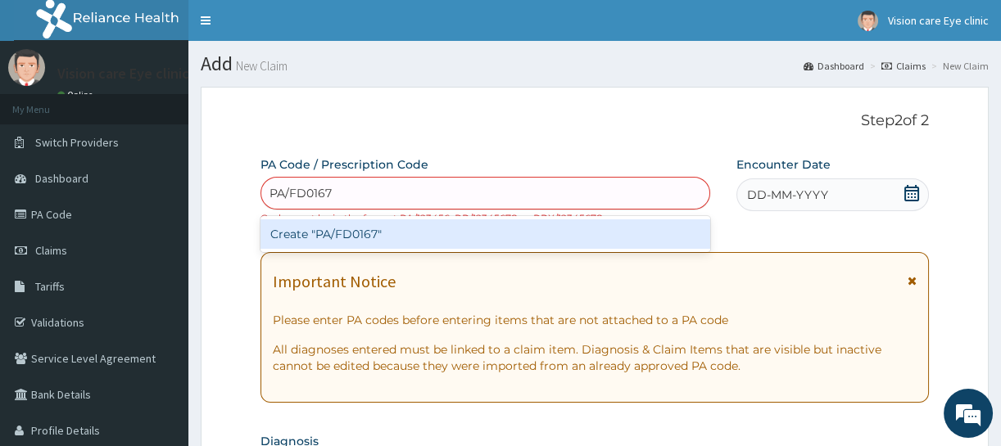
type input "PA/FD0167"
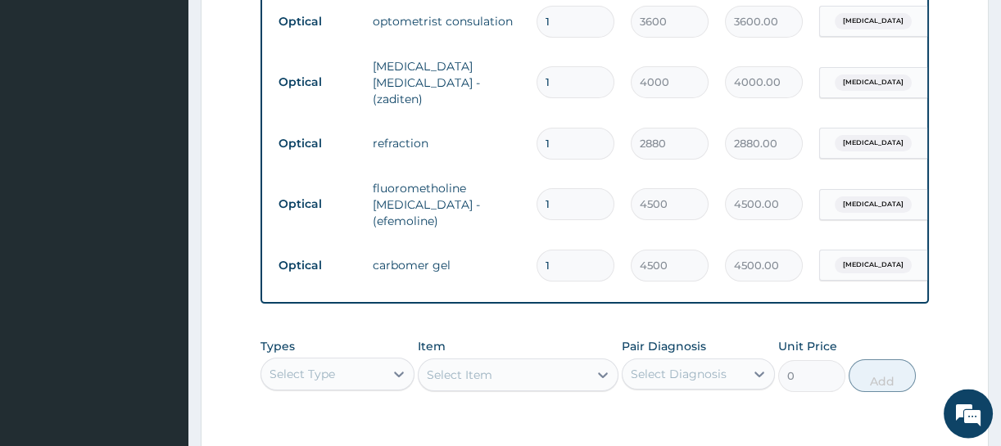
scroll to position [864, 0]
